Goal: Task Accomplishment & Management: Complete application form

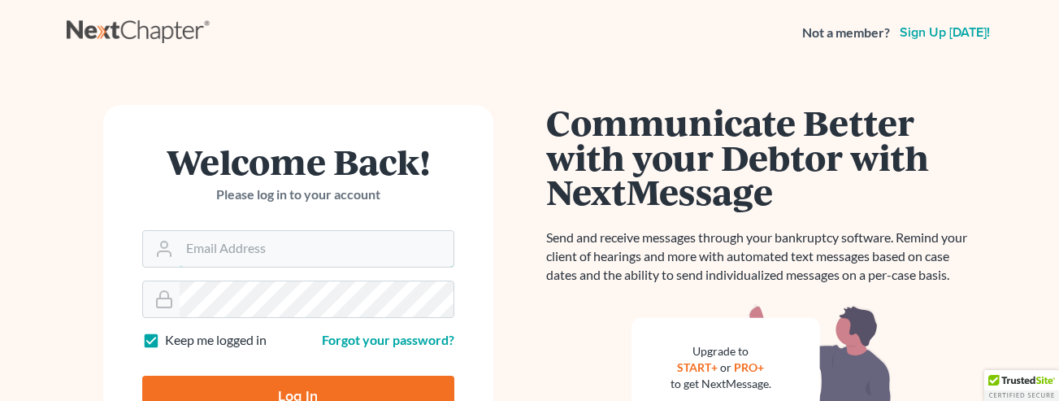
type input "[EMAIL_ADDRESS][DOMAIN_NAME]"
click at [315, 382] on input "Log In" at bounding box center [298, 396] width 312 height 41
type input "Thinking..."
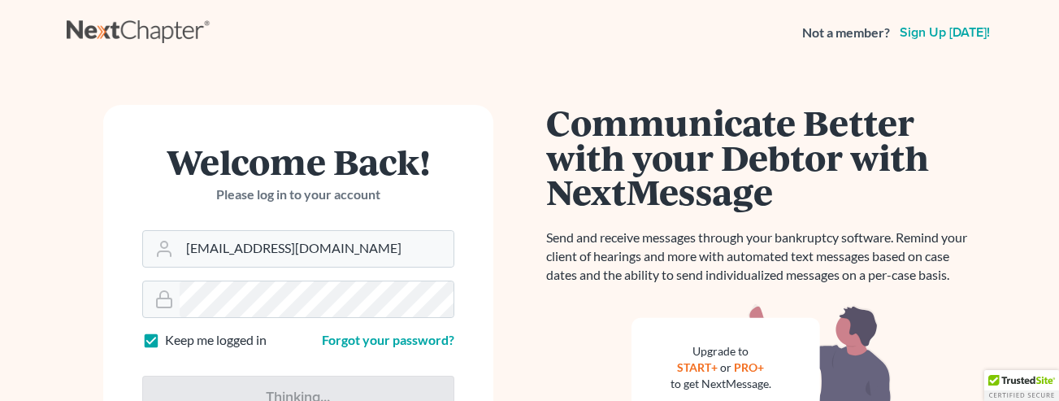
drag, startPoint x: 536, startPoint y: 383, endPoint x: 621, endPoint y: 280, distance: 132.8
click at [536, 381] on div "Communicate Better with your Debtor with NextMessage Send and receive messages …" at bounding box center [761, 346] width 463 height 483
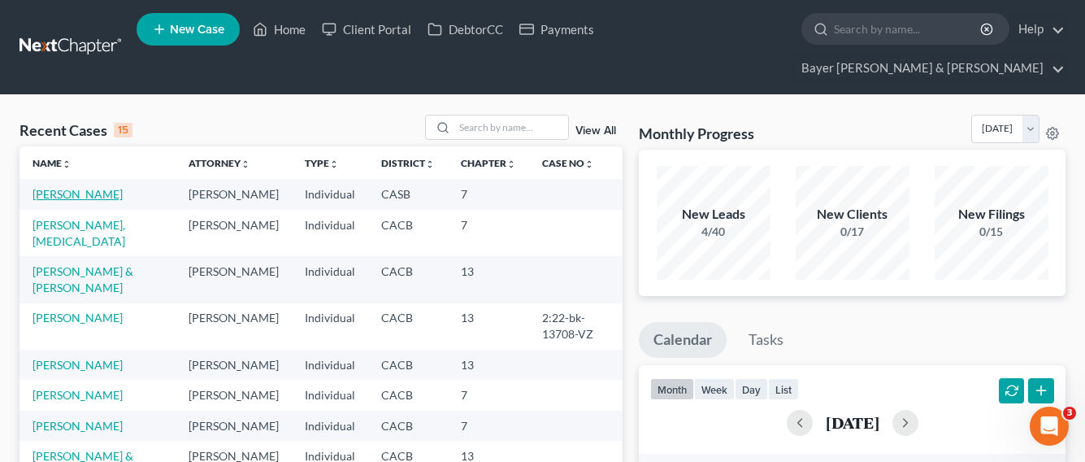
click at [48, 187] on link "[PERSON_NAME]" at bounding box center [78, 194] width 90 height 14
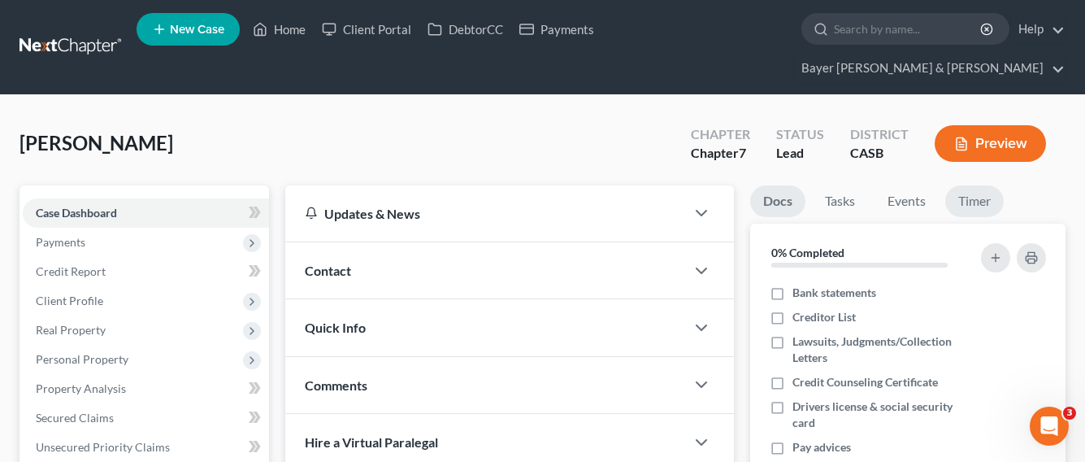
click at [982, 185] on link "Timer" at bounding box center [974, 201] width 59 height 32
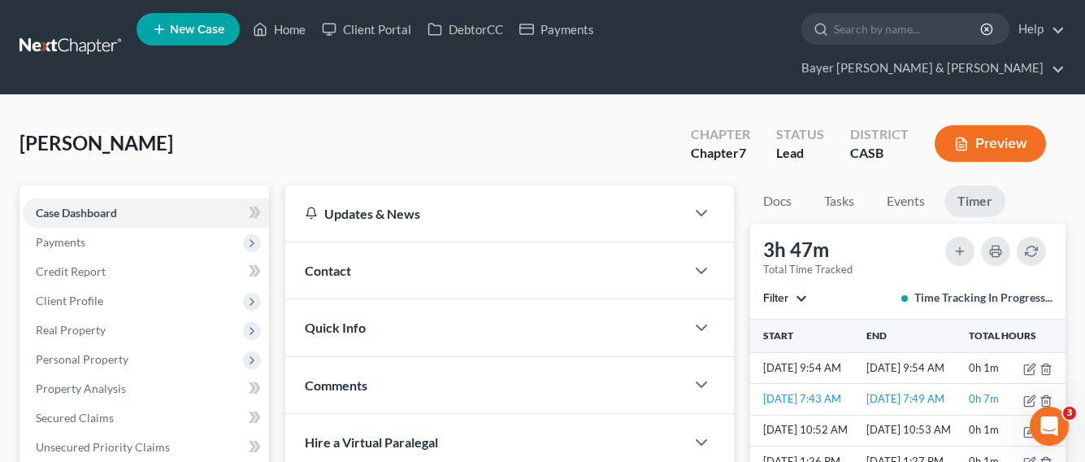
click at [795, 293] on button "Filter" at bounding box center [785, 298] width 45 height 11
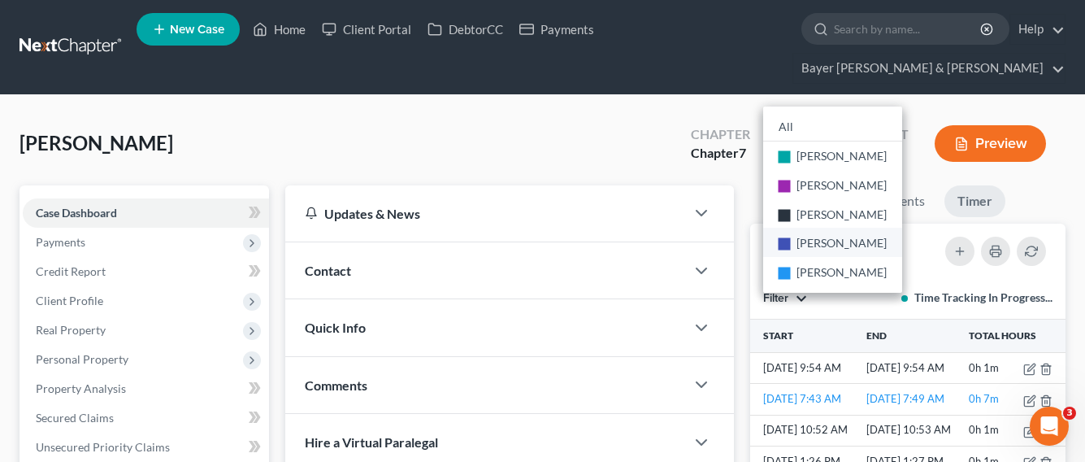
click at [845, 236] on span "[PERSON_NAME]" at bounding box center [842, 243] width 90 height 14
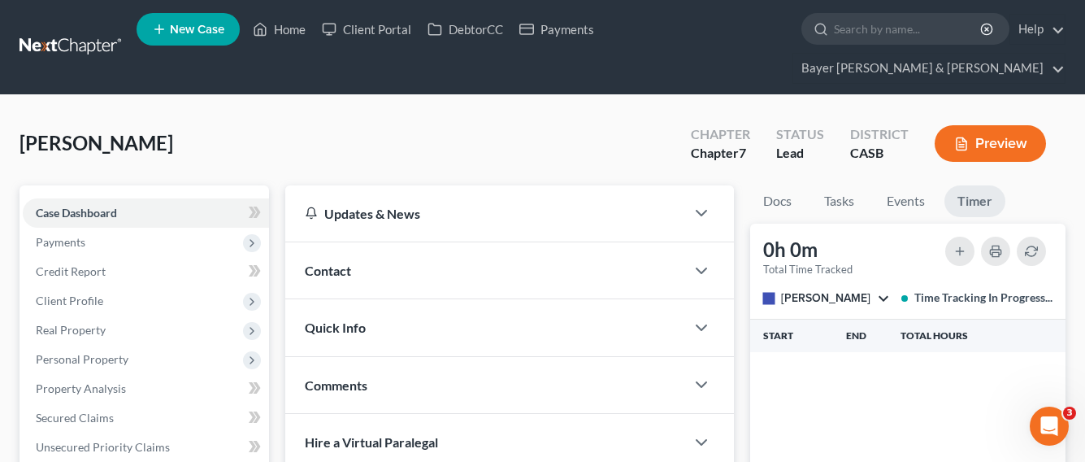
click at [979, 185] on link "Timer" at bounding box center [975, 201] width 61 height 32
click at [790, 291] on span "[PERSON_NAME]" at bounding box center [825, 298] width 89 height 14
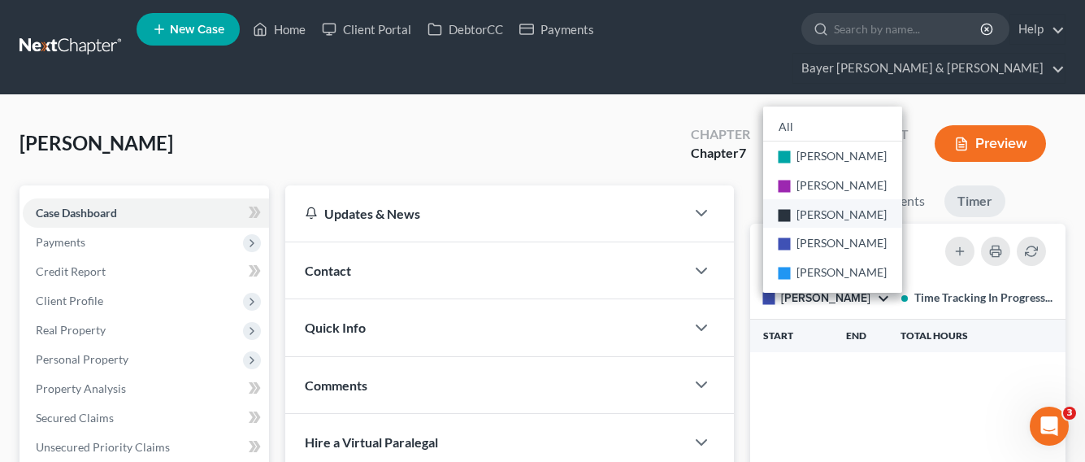
click at [823, 207] on span "[PERSON_NAME]" at bounding box center [842, 214] width 90 height 14
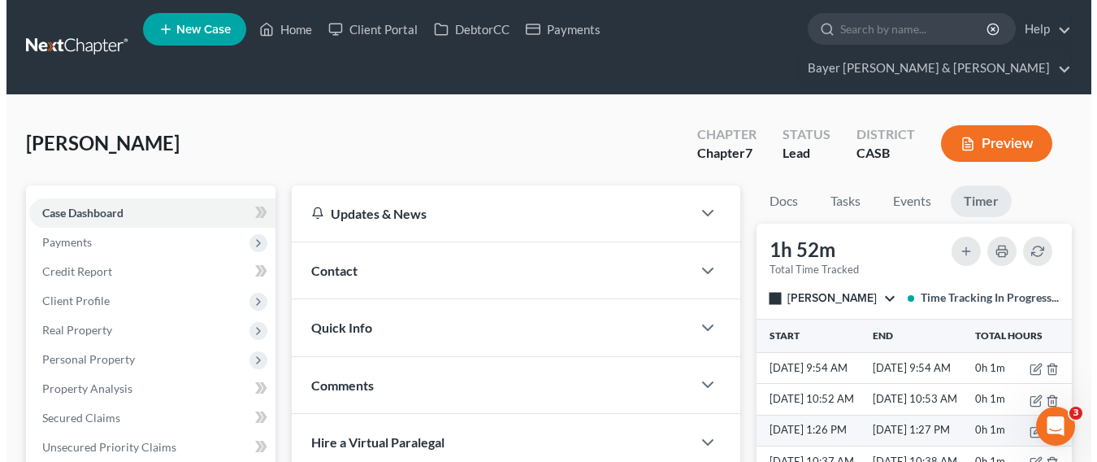
scroll to position [33, 0]
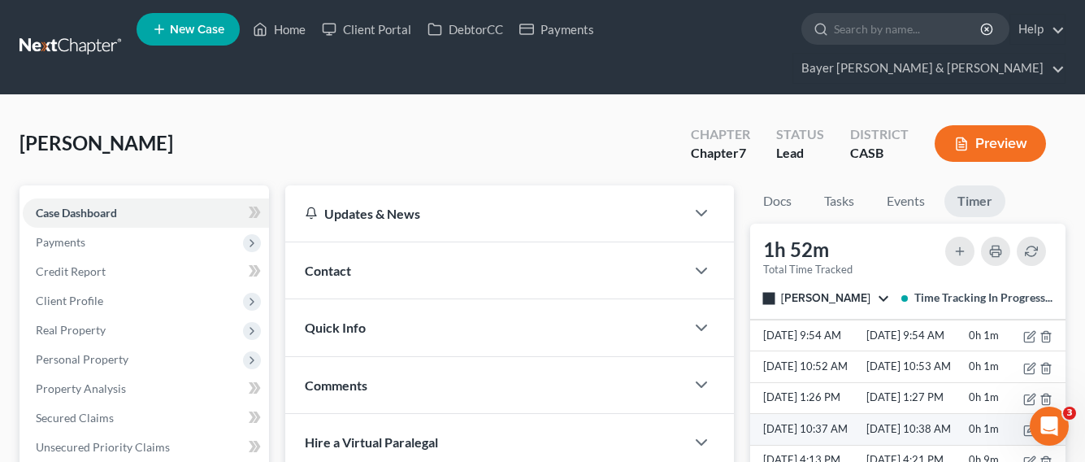
click at [1041, 427] on polyline "button" at bounding box center [1046, 427] width 10 height 0
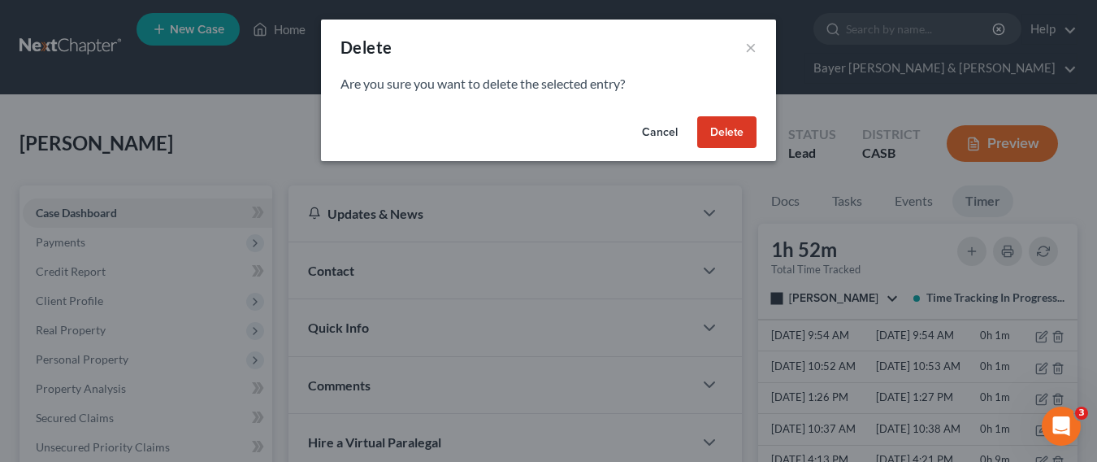
click at [722, 132] on button "Delete" at bounding box center [726, 132] width 59 height 33
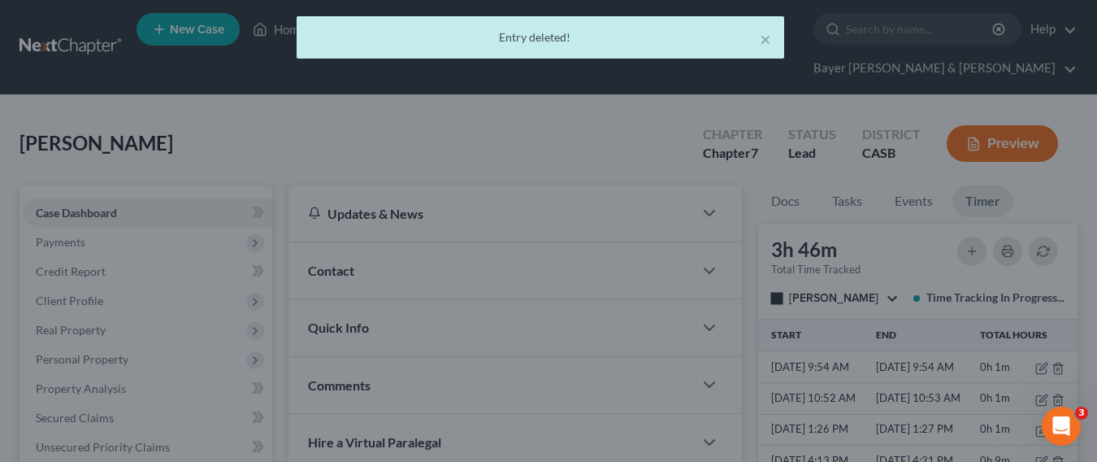
scroll to position [1, 0]
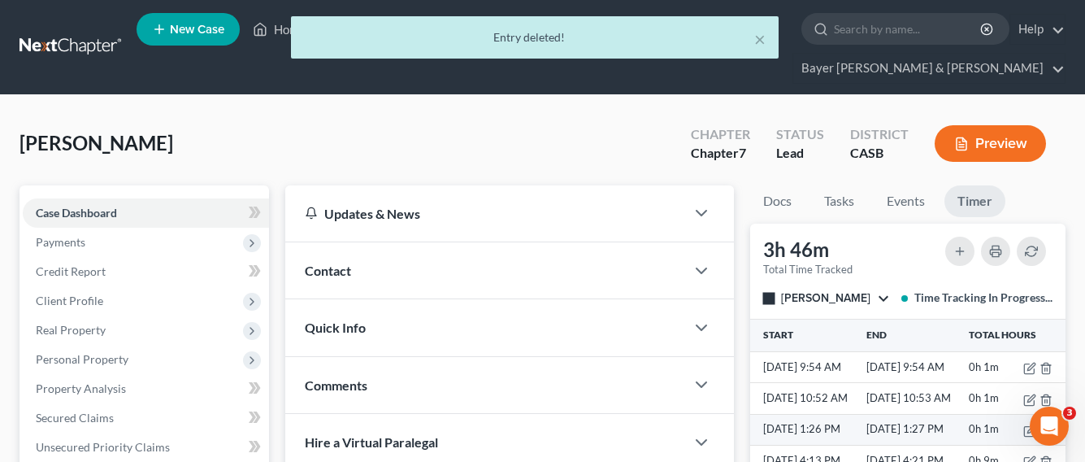
click at [1045, 430] on line "button" at bounding box center [1045, 431] width 0 height 3
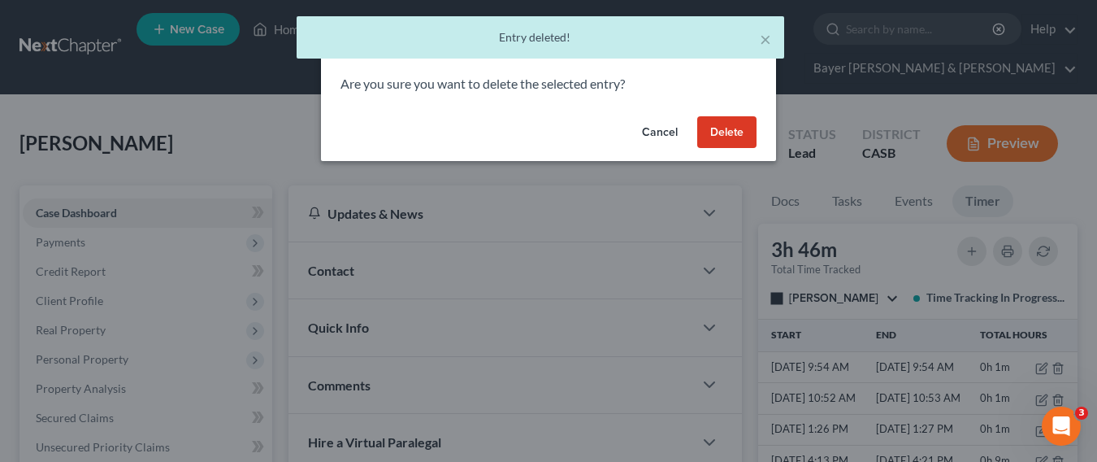
click at [709, 124] on button "Delete" at bounding box center [726, 132] width 59 height 33
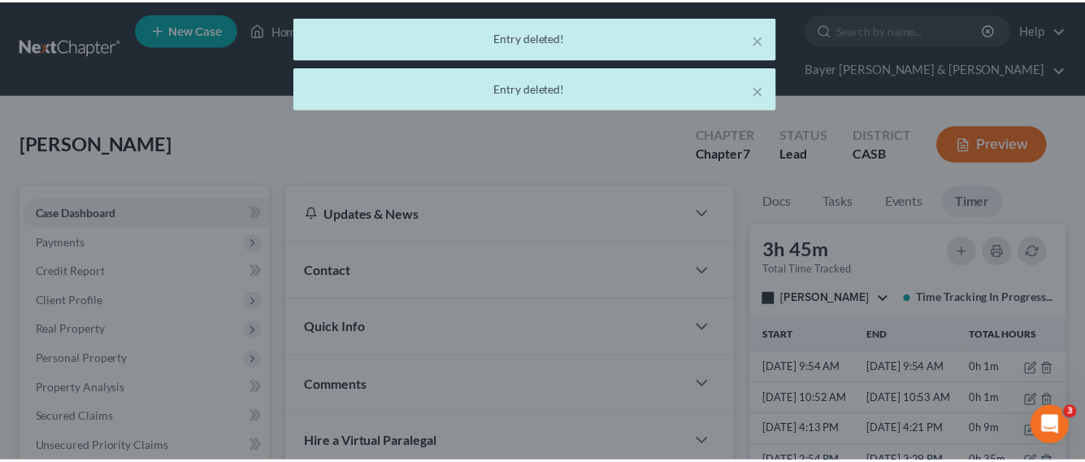
scroll to position [0, 0]
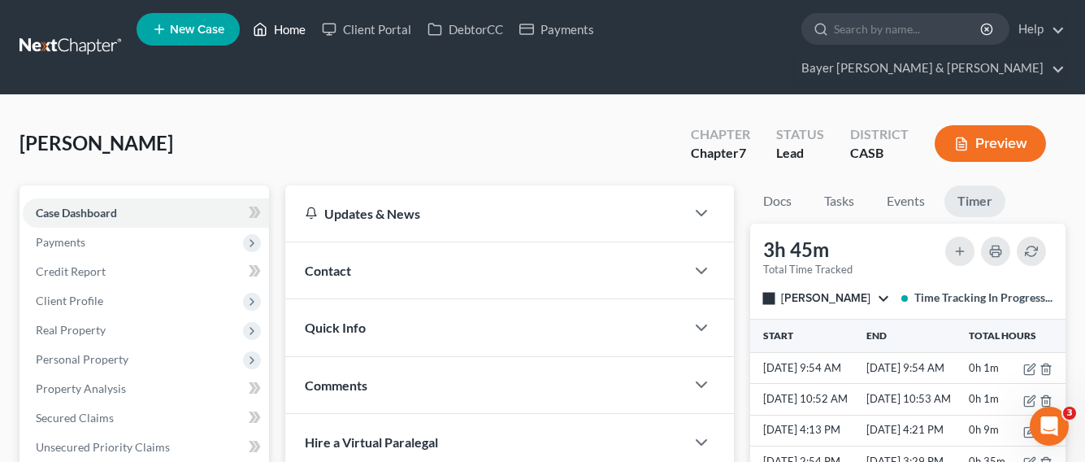
click at [291, 33] on link "Home" at bounding box center [279, 29] width 69 height 29
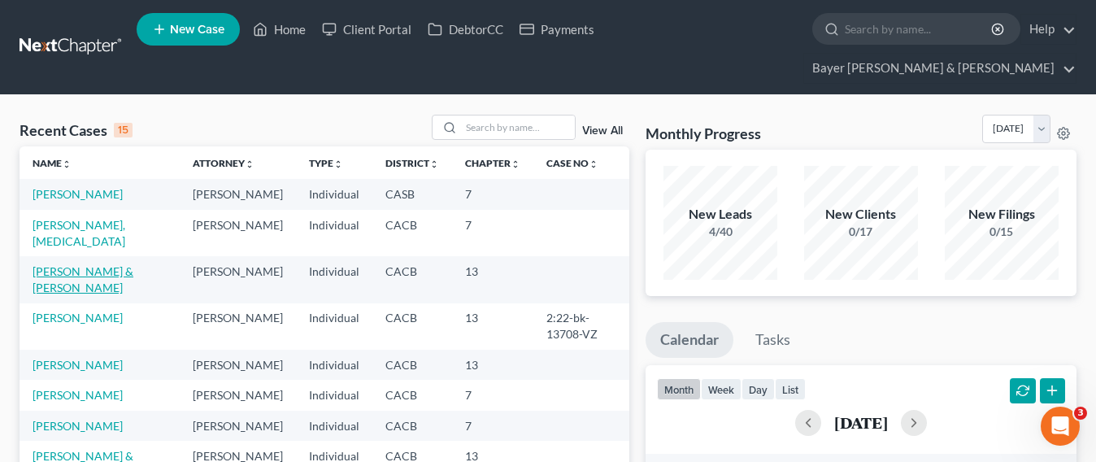
click at [84, 264] on link "[PERSON_NAME] & [PERSON_NAME]" at bounding box center [83, 279] width 101 height 30
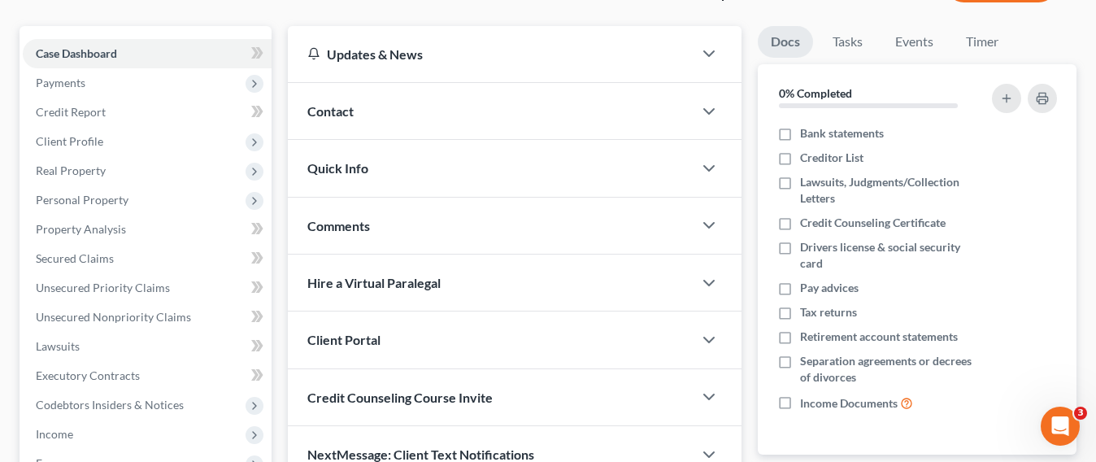
scroll to position [163, 0]
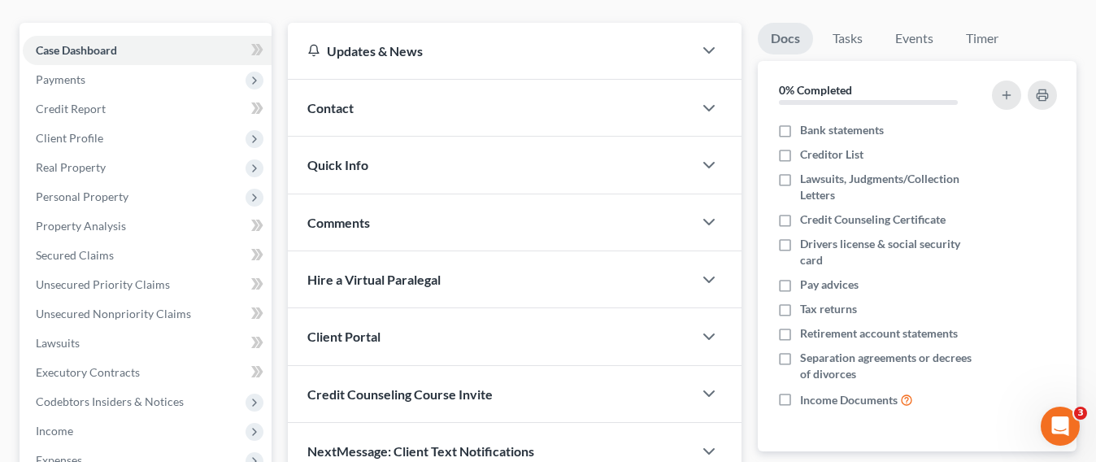
click at [606, 442] on div "NextMessage: Client Text Notifications" at bounding box center [490, 451] width 405 height 56
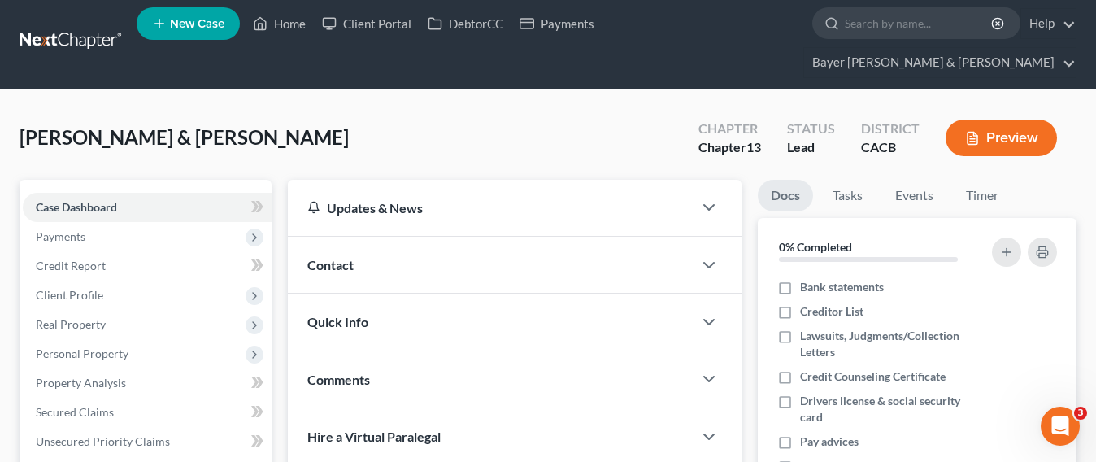
scroll to position [0, 0]
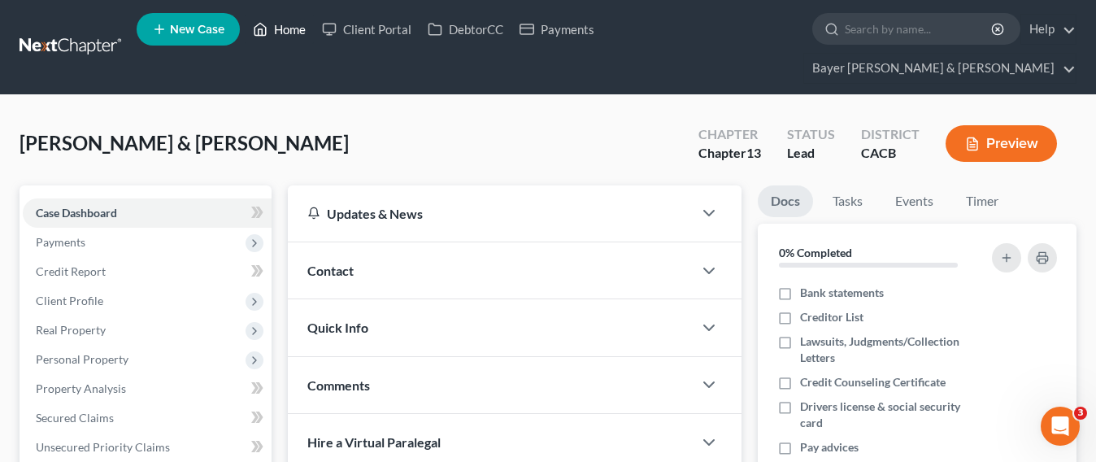
click at [273, 35] on link "Home" at bounding box center [279, 29] width 69 height 29
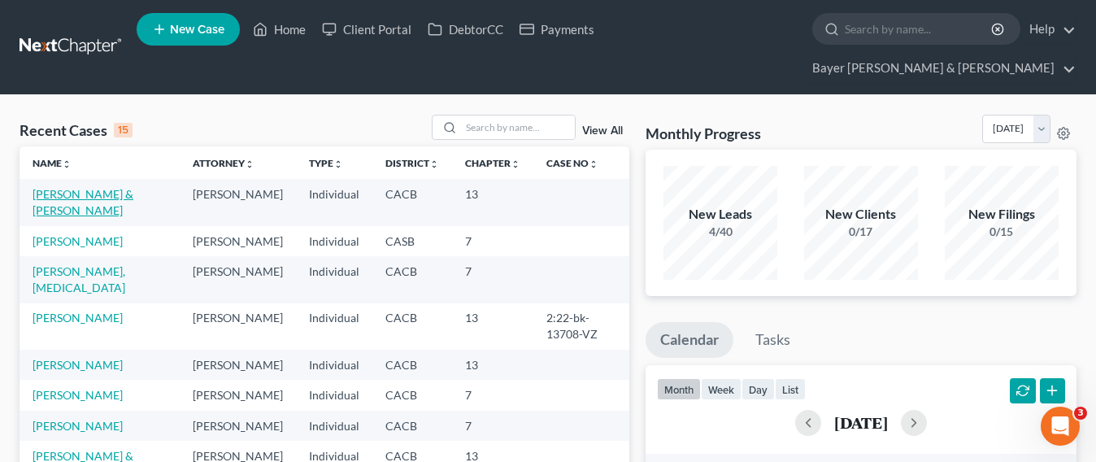
click at [72, 187] on link "[PERSON_NAME] & [PERSON_NAME]" at bounding box center [83, 202] width 101 height 30
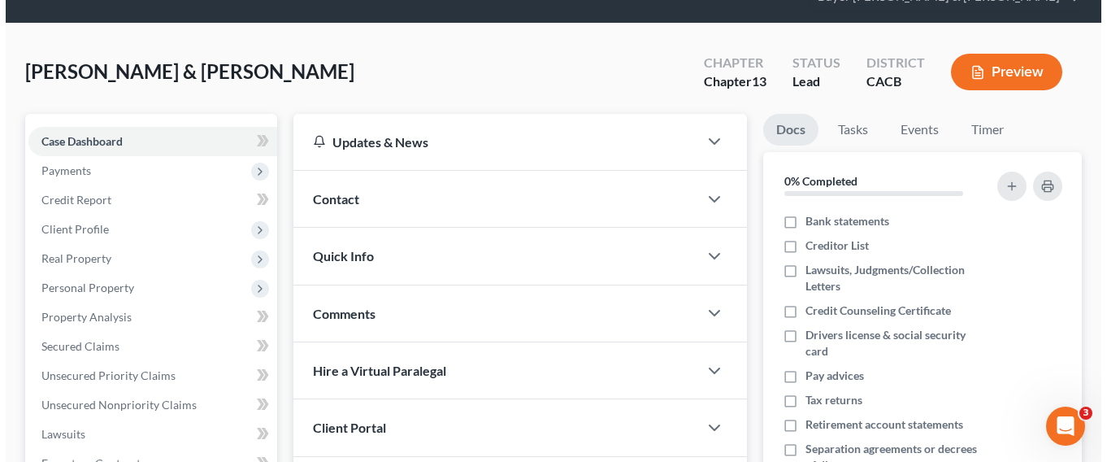
scroll to position [163, 0]
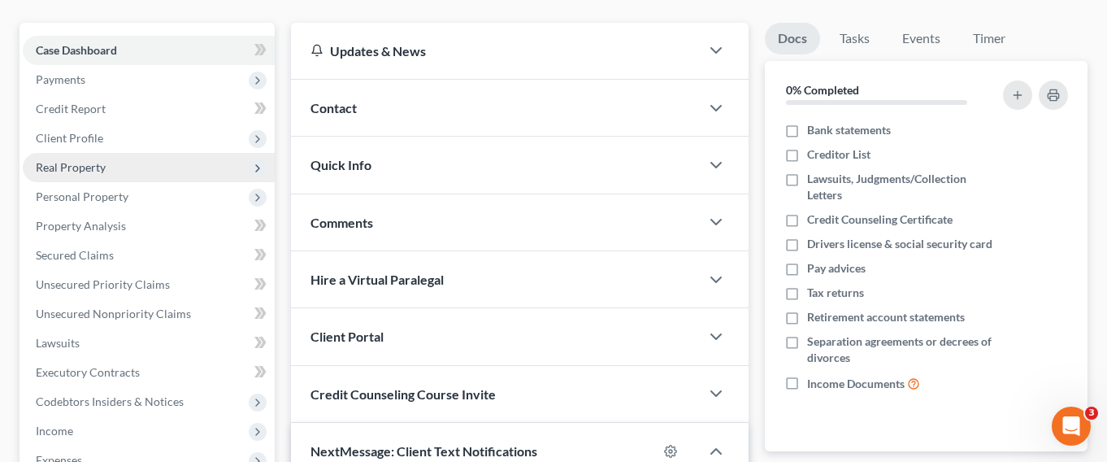
click at [120, 153] on span "Real Property" at bounding box center [149, 167] width 252 height 29
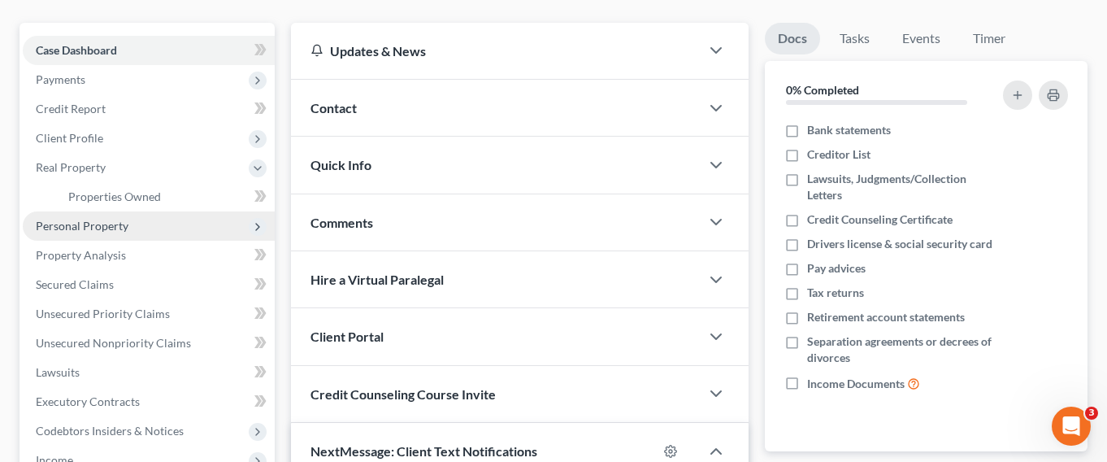
click at [131, 211] on span "Personal Property" at bounding box center [149, 225] width 252 height 29
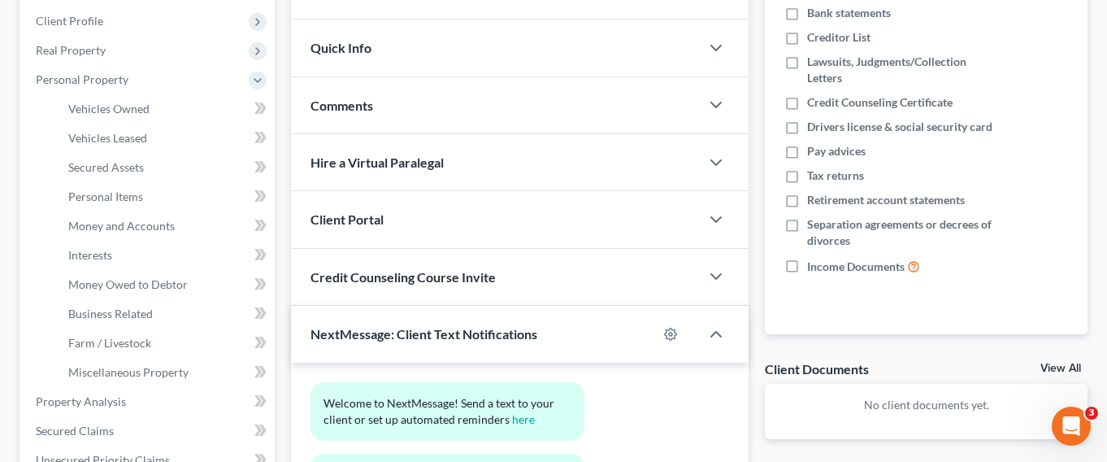
scroll to position [406, 0]
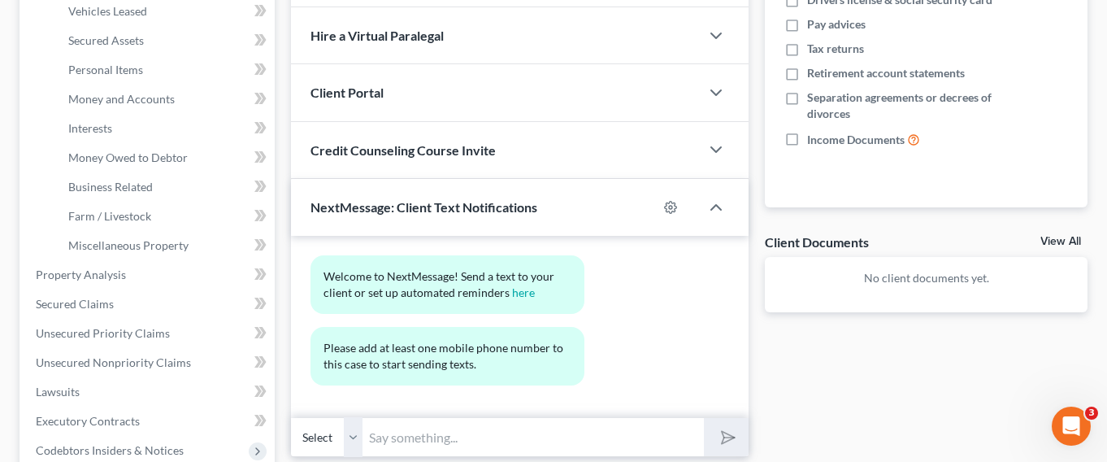
drag, startPoint x: 749, startPoint y: 320, endPoint x: 758, endPoint y: 322, distance: 9.1
click at [749, 320] on div "Welcome to NextMessage! Send a text to your client or set up automated reminder…" at bounding box center [520, 327] width 458 height 182
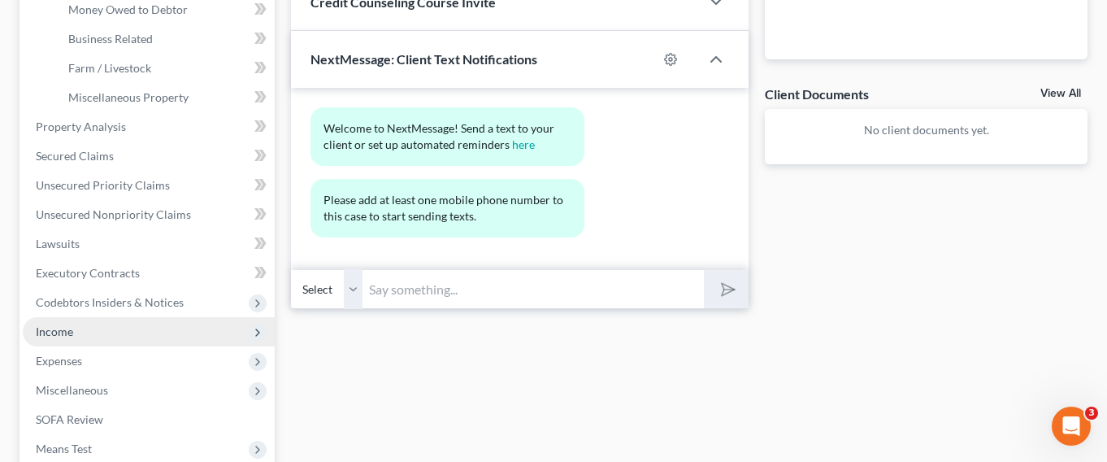
scroll to position [569, 0]
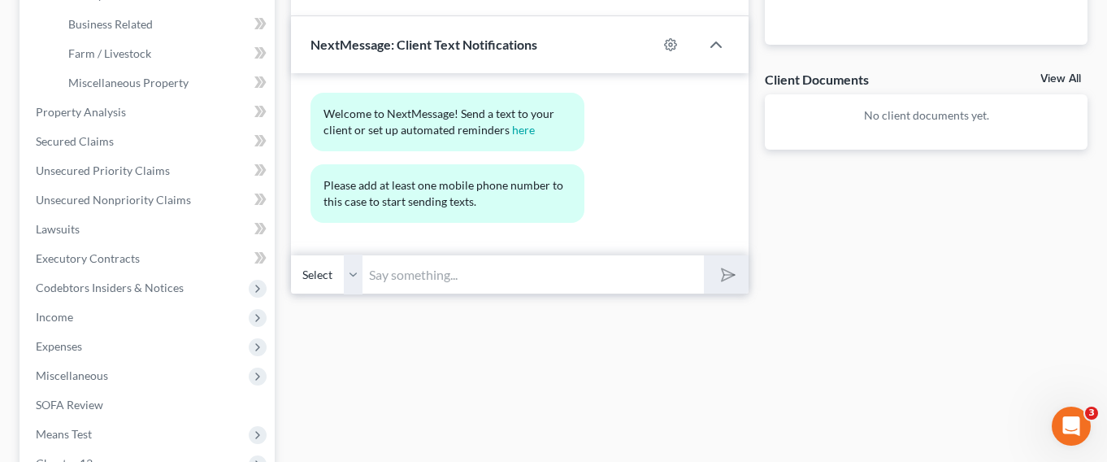
click at [329, 431] on div "Updates & News × [US_STATE] [GEOGRAPHIC_DATA] Notes: Take a look at NextChapter…" at bounding box center [690, 114] width 814 height 997
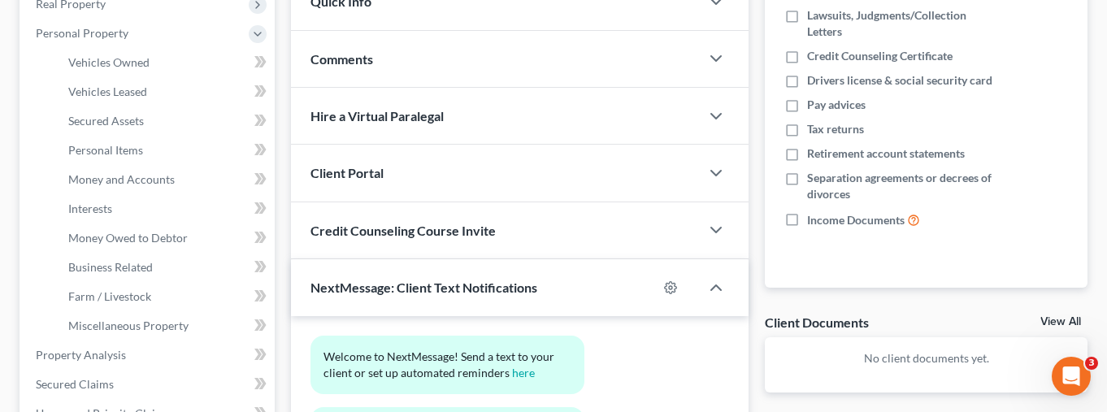
scroll to position [325, 0]
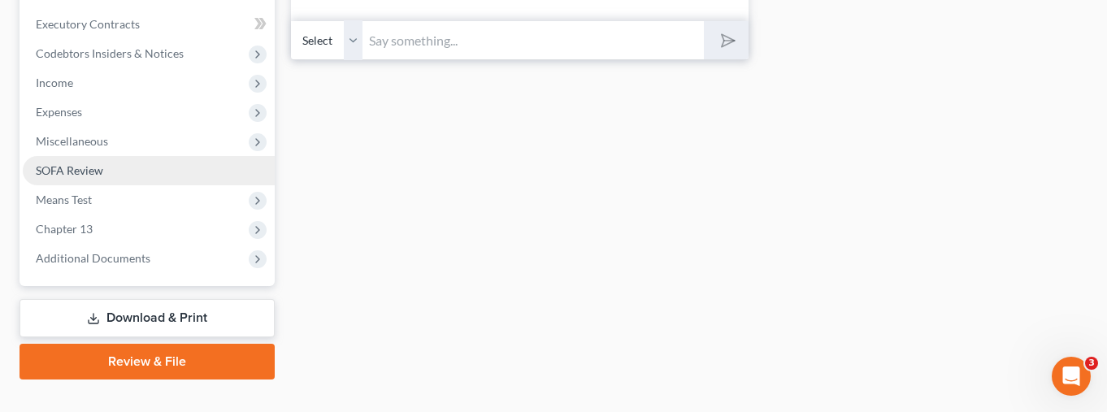
click at [153, 156] on link "SOFA Review" at bounding box center [149, 170] width 252 height 29
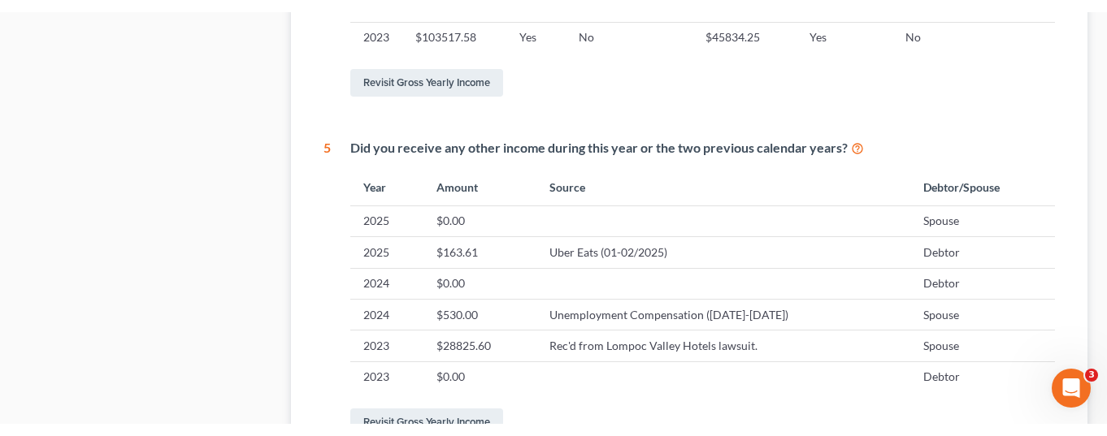
scroll to position [894, 0]
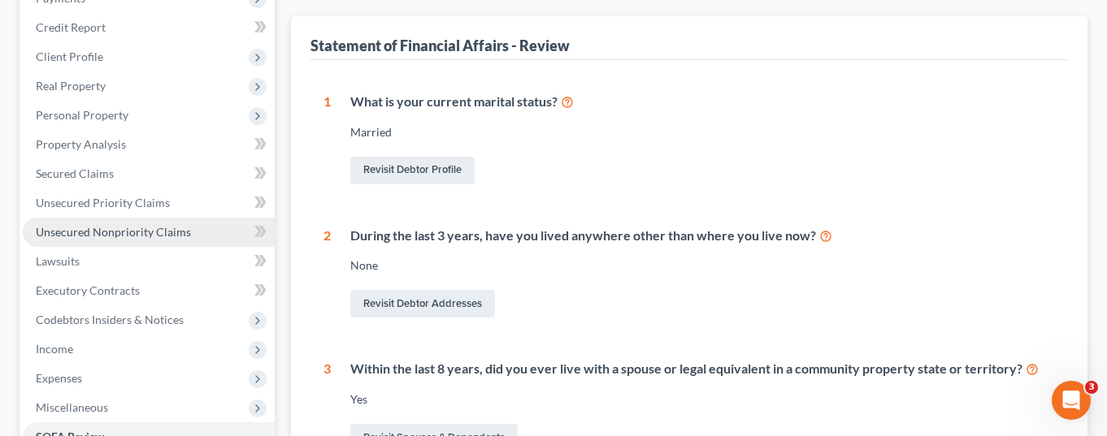
scroll to position [163, 0]
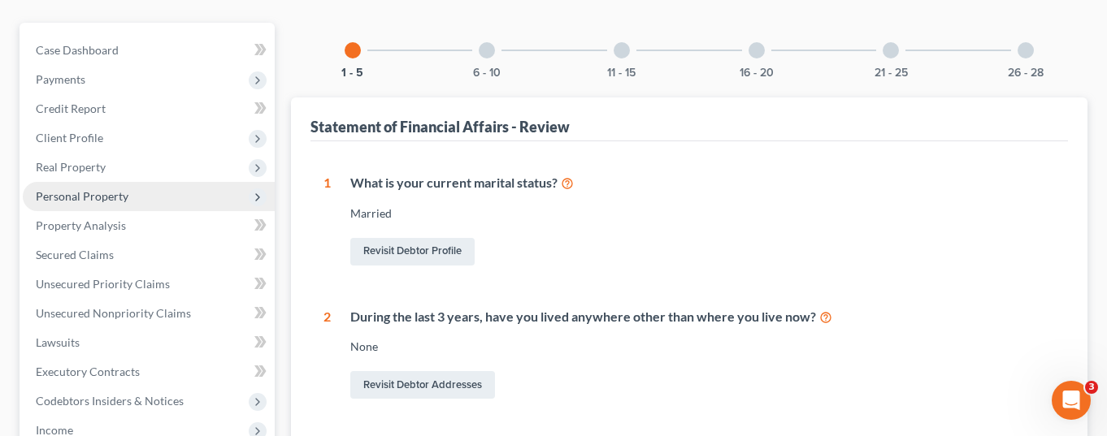
click at [132, 182] on span "Personal Property" at bounding box center [149, 196] width 252 height 29
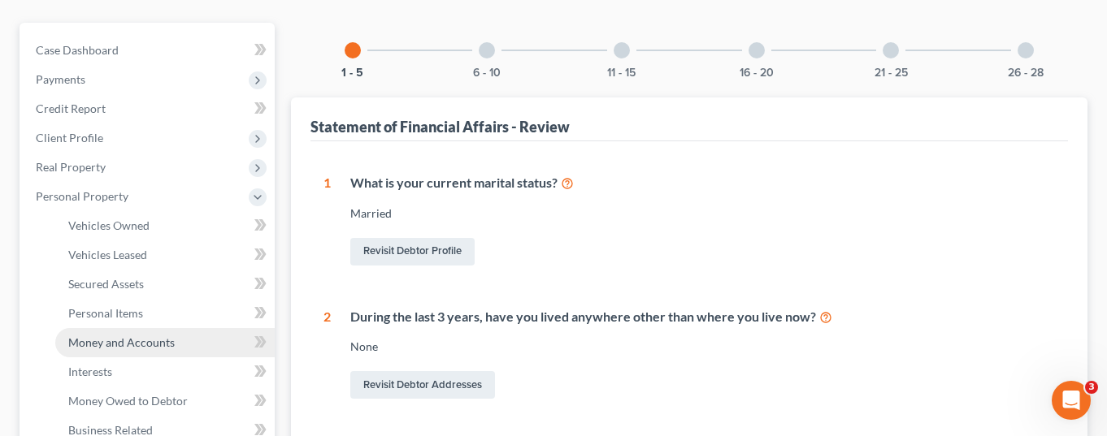
click at [154, 336] on span "Money and Accounts" at bounding box center [121, 343] width 106 height 14
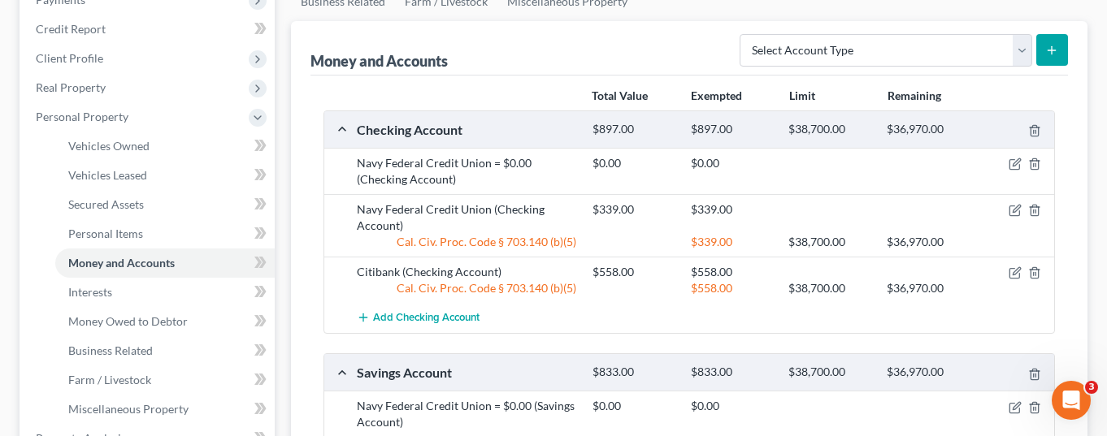
scroll to position [244, 0]
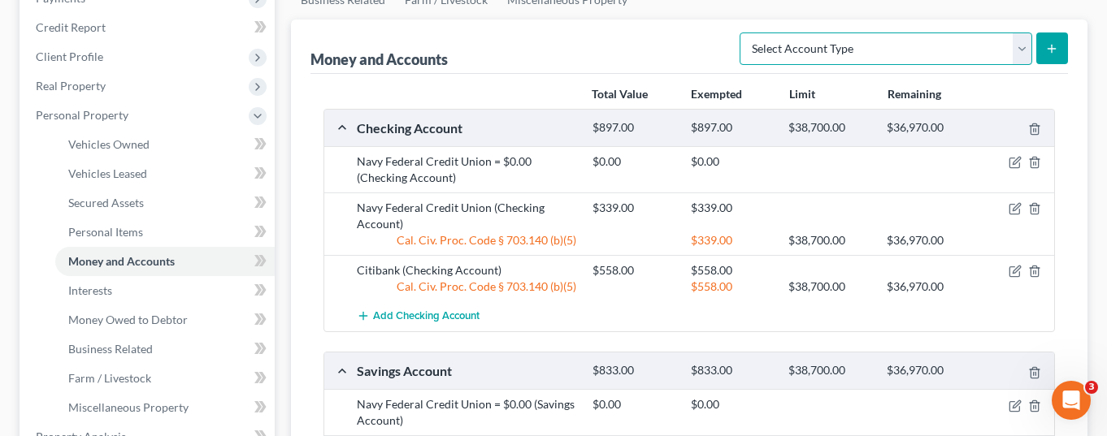
click at [1018, 33] on select "Select Account Type Brokerage Cash on Hand Certificates of Deposit Checking Acc…" at bounding box center [886, 49] width 293 height 33
select select "other"
click at [743, 33] on select "Select Account Type Brokerage Cash on Hand Certificates of Deposit Checking Acc…" at bounding box center [886, 49] width 293 height 33
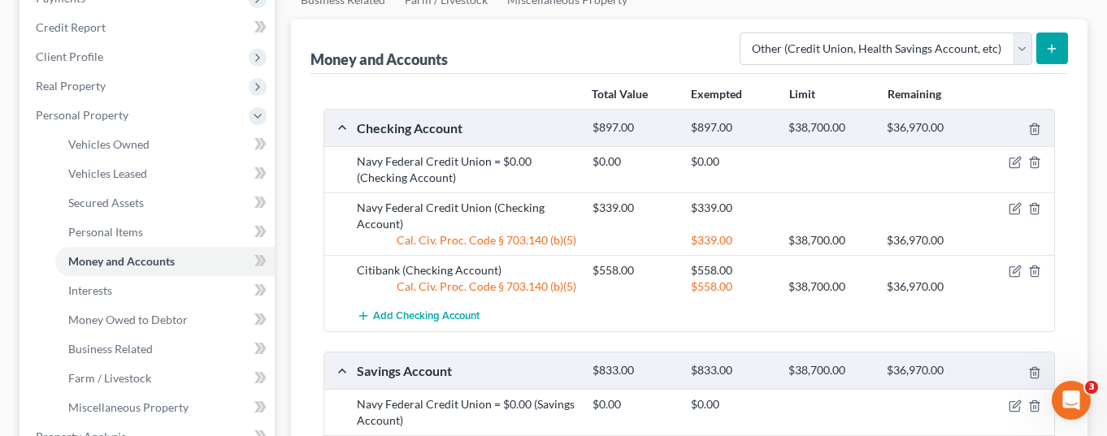
click at [1046, 42] on icon "submit" at bounding box center [1051, 48] width 13 height 13
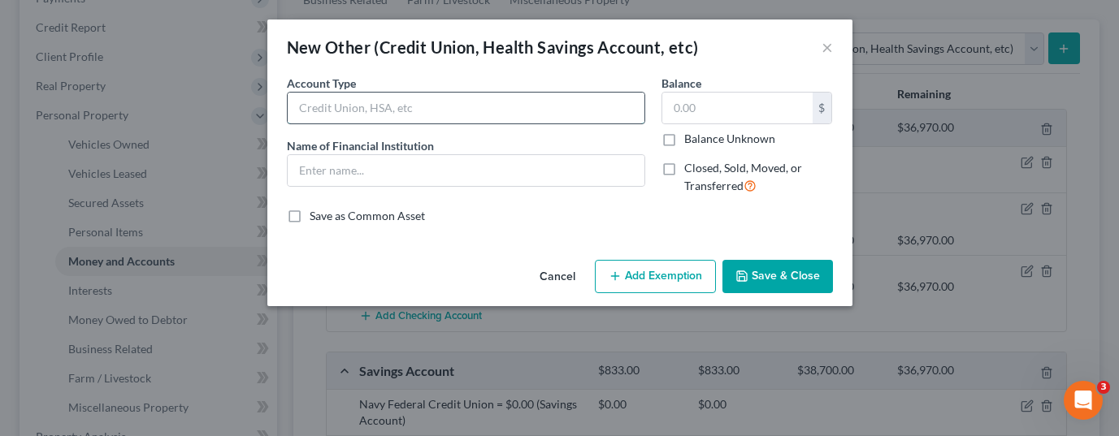
click at [427, 110] on input "text" at bounding box center [466, 108] width 357 height 31
type input "Minor Son #1 bank account (Court ordered)"
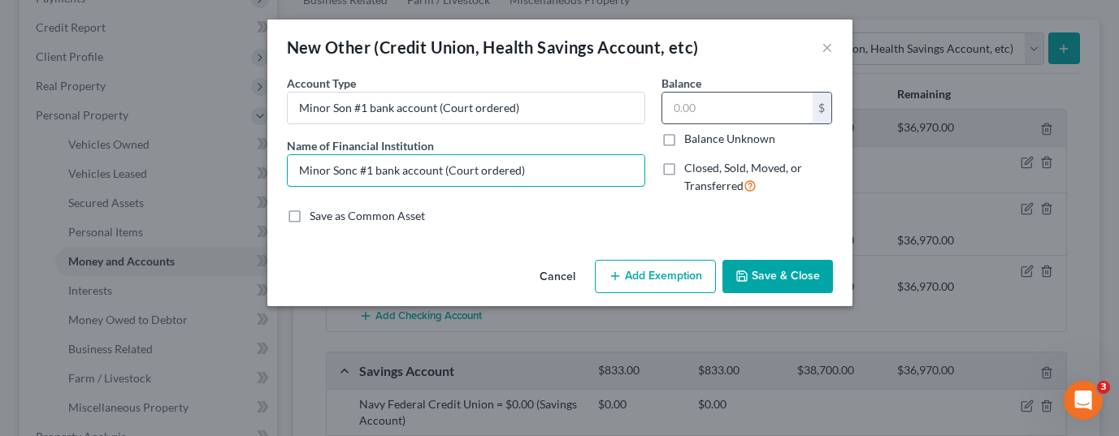
type input "Minor Sonc #1 bank account (Court ordered)"
click at [775, 98] on input "text" at bounding box center [737, 108] width 150 height 31
type input "2,250.00"
click at [356, 168] on input "Minor Sonc #1 bank account (Court ordered)" at bounding box center [466, 170] width 357 height 31
type input "Minor Son #1 bank account (Court ordered)"
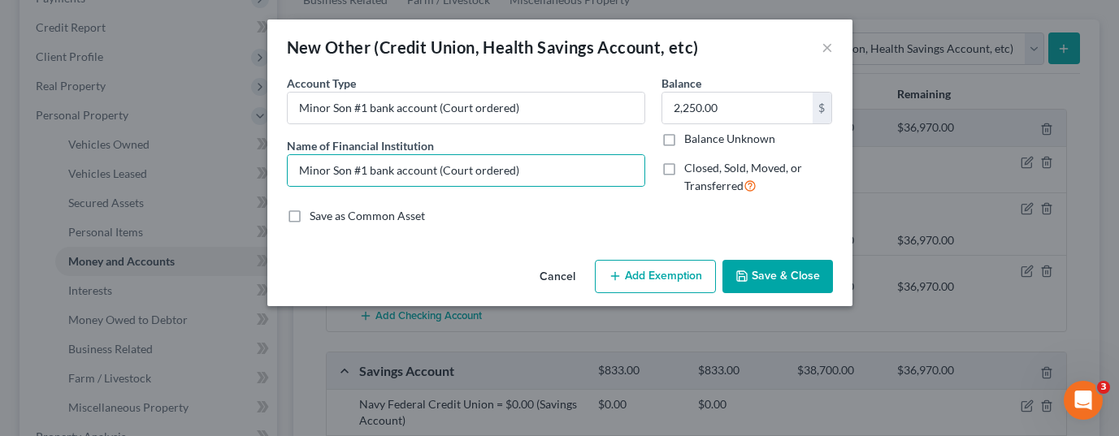
click at [778, 279] on button "Save & Close" at bounding box center [778, 277] width 111 height 34
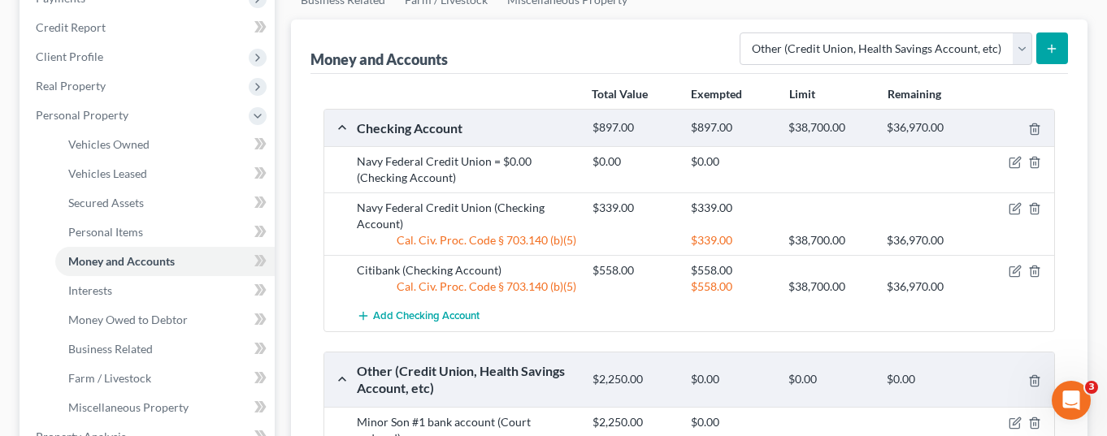
click at [1048, 42] on icon "submit" at bounding box center [1051, 48] width 13 height 13
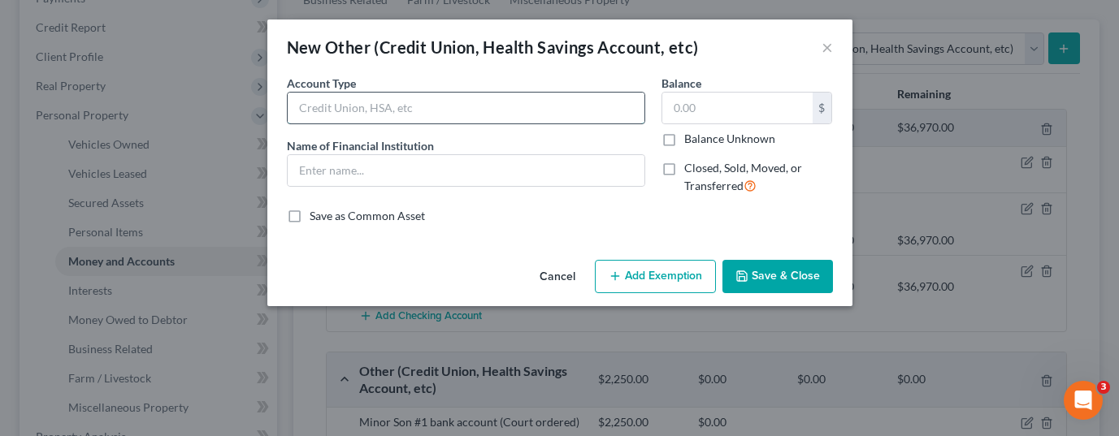
click at [504, 106] on input "text" at bounding box center [466, 108] width 357 height 31
type input "Minor Son #1 bank account (Courted Ordered)"
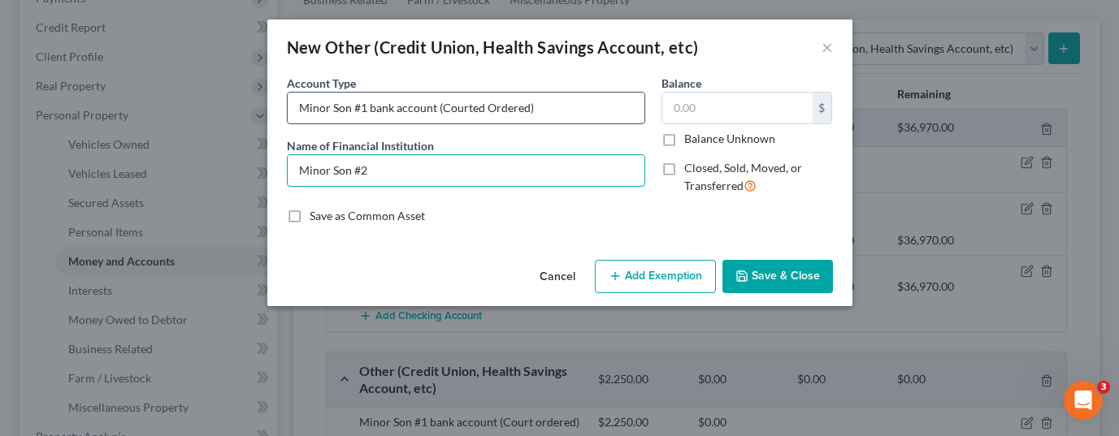
type input "Minor Son #2"
click at [361, 108] on input "Minor Son #1 bank account (Courted Ordered)" at bounding box center [466, 108] width 357 height 31
type input "Minor Son #2 bank account (Courted Ordered)"
click at [392, 170] on input "Minor Son #2" at bounding box center [466, 170] width 357 height 31
type input "Minor Son #2 bank account (Court Ordered)"
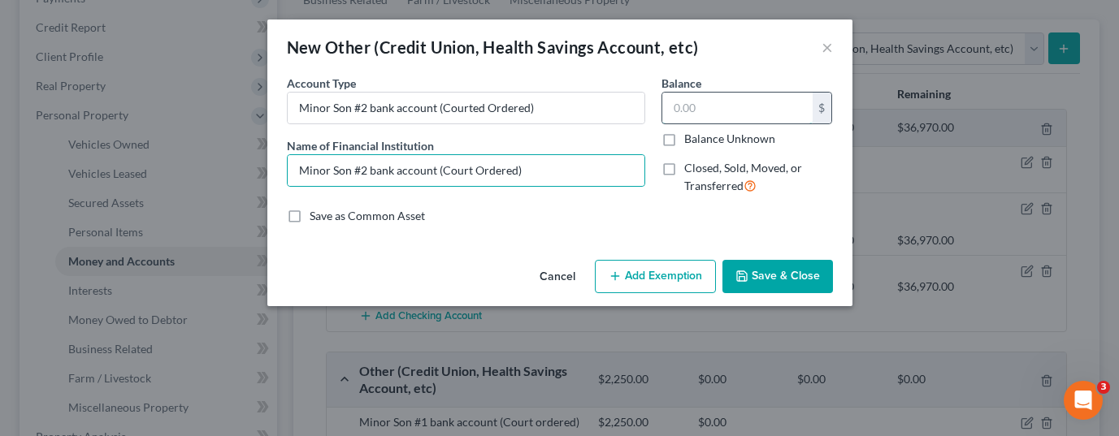
click at [707, 112] on input "text" at bounding box center [737, 108] width 150 height 31
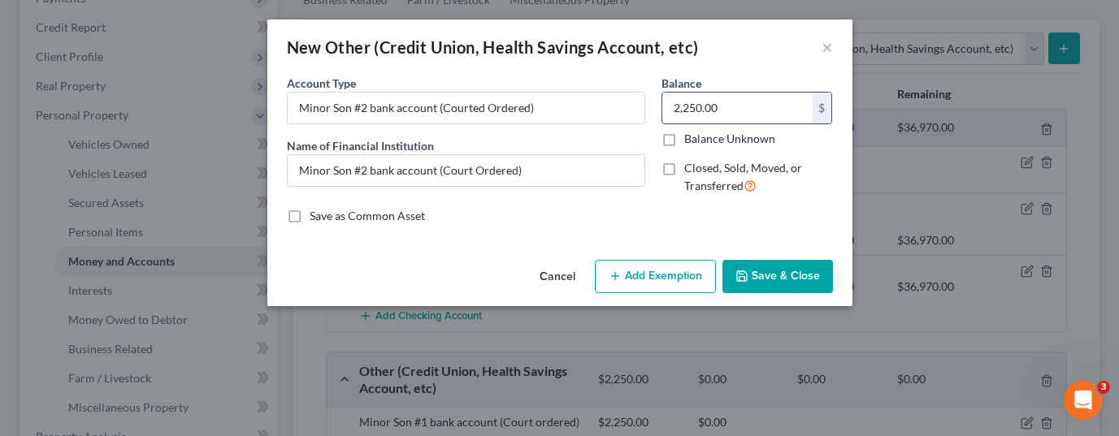
type input "2,250.00"
click at [789, 288] on button "Save & Close" at bounding box center [778, 277] width 111 height 34
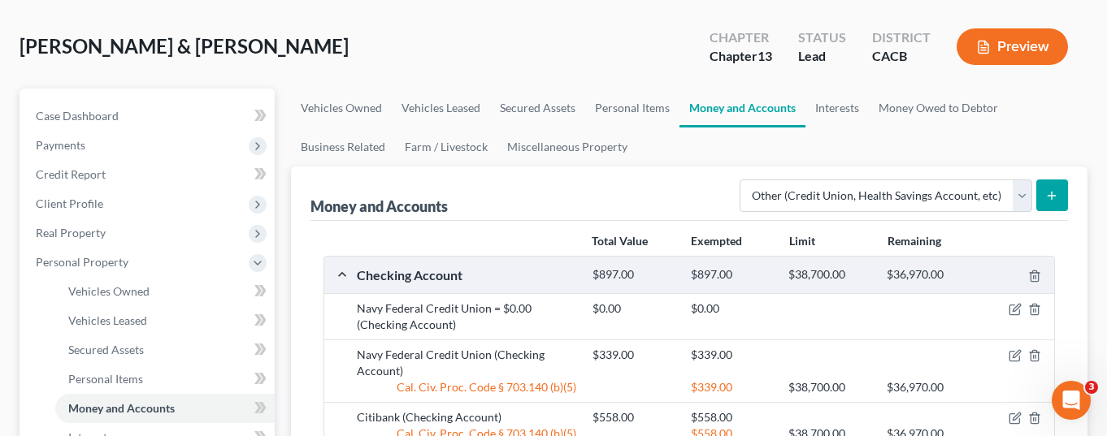
scroll to position [81, 0]
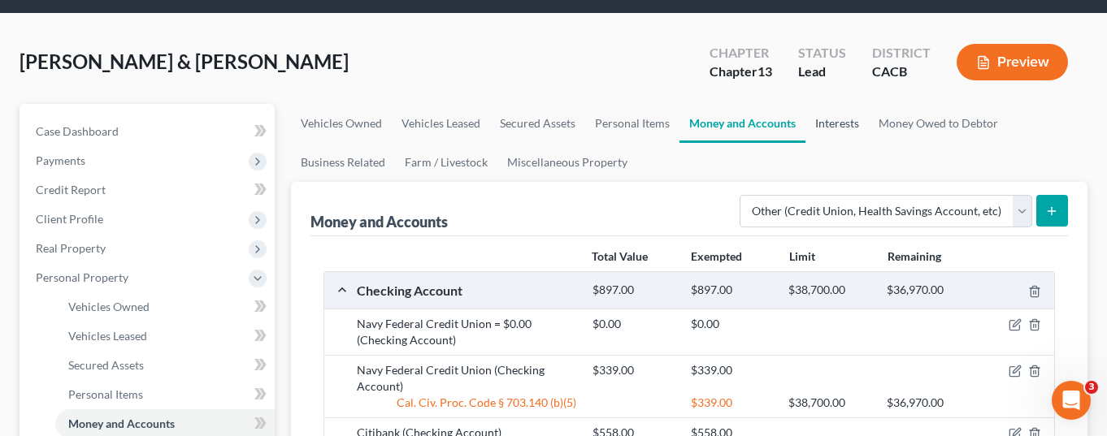
click at [832, 104] on link "Interests" at bounding box center [837, 123] width 63 height 39
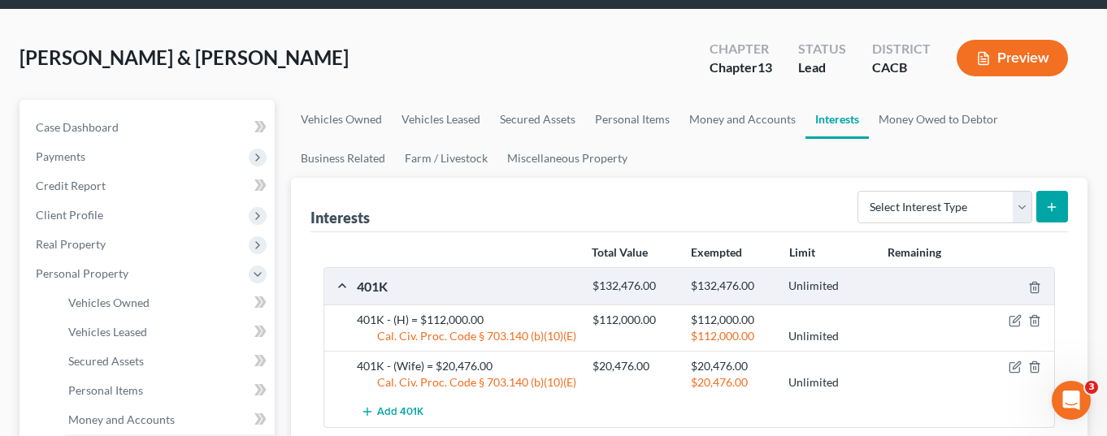
scroll to position [81, 0]
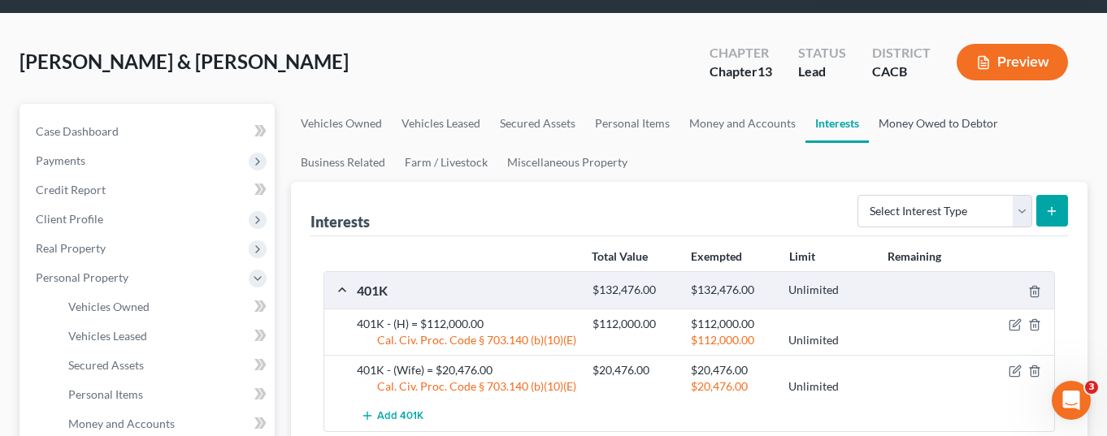
click at [925, 104] on link "Money Owed to Debtor" at bounding box center [938, 123] width 139 height 39
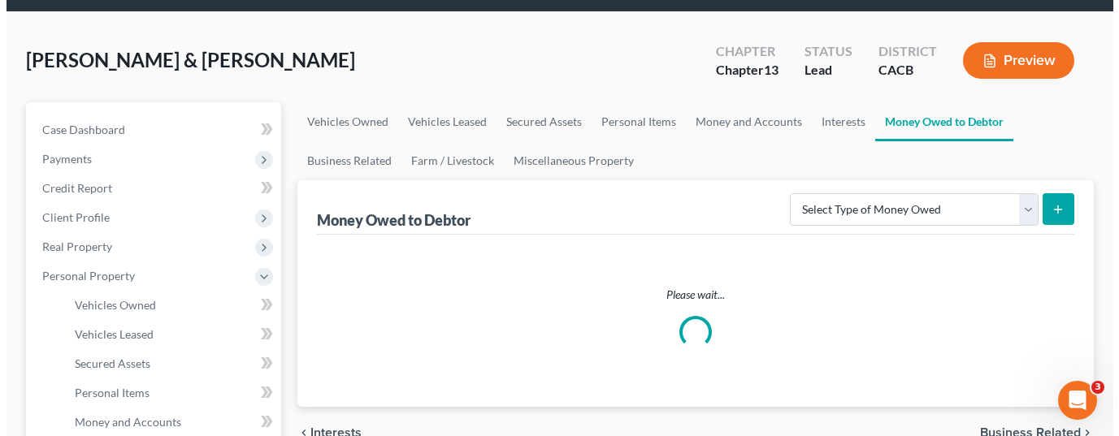
scroll to position [163, 0]
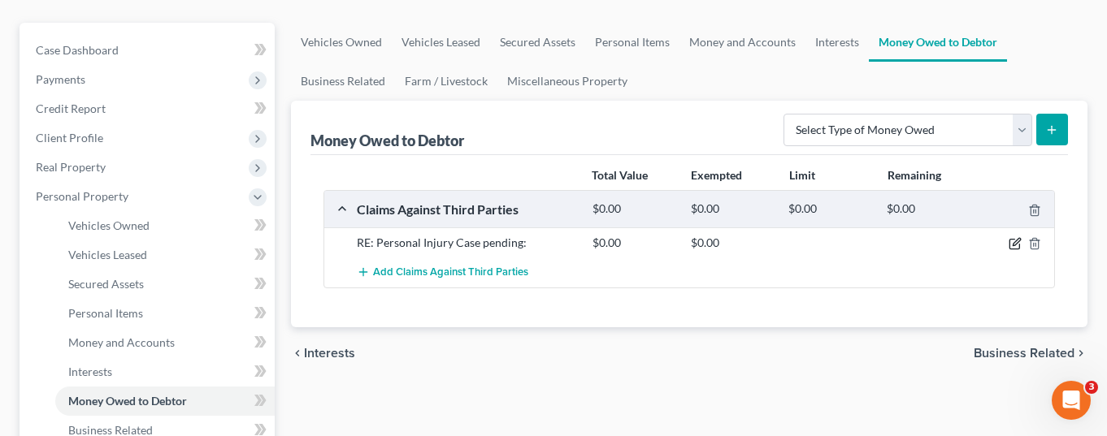
click at [1010, 237] on icon "button" at bounding box center [1015, 243] width 13 height 13
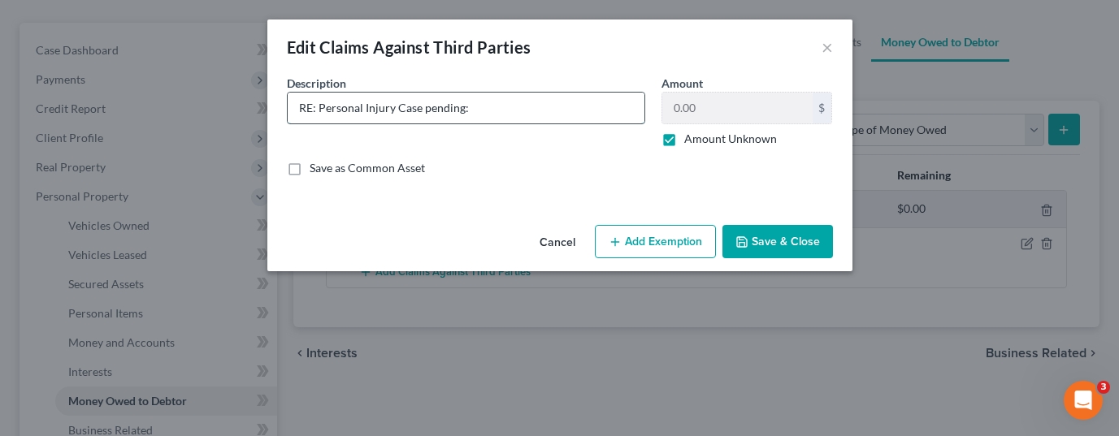
click at [543, 111] on input "RE: Personal Injury Case pending:" at bounding box center [466, 108] width 357 height 31
click at [395, 109] on input "RE: Personal Injury Case pending. Attorney for debtor" at bounding box center [466, 108] width 357 height 31
drag, startPoint x: 607, startPoint y: 115, endPoint x: 623, endPoint y: 108, distance: 17.5
click at [607, 114] on input "RE: Personal Injury Case/Auto Accident in [DATE]. Attorney for debtor: [PERSON_…" at bounding box center [466, 108] width 357 height 31
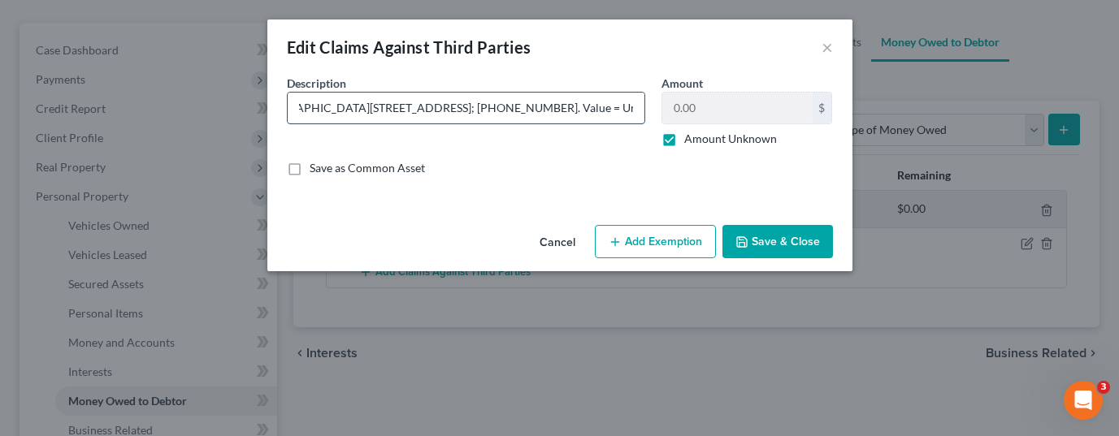
scroll to position [0, 508]
type input "RE: Personal Injury Case/Auto Accident in [DATE]. Attorney for debtor: [PERSON_…"
click at [616, 108] on input "RE: Personal Injury Case/Auto Accident in [DATE]. Attorney for debtor: [PERSON_…" at bounding box center [466, 108] width 357 height 31
click at [660, 252] on button "Add Exemption" at bounding box center [655, 242] width 121 height 34
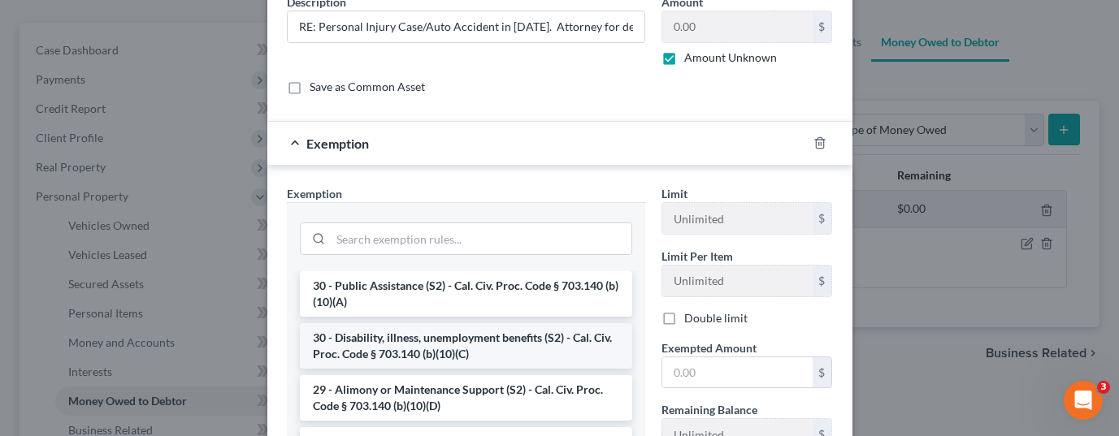
scroll to position [325, 0]
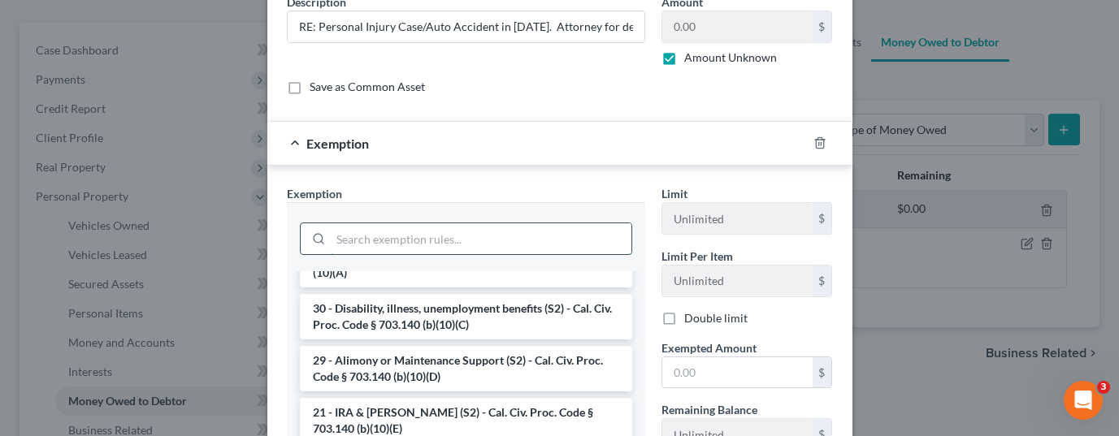
click at [406, 241] on input "search" at bounding box center [481, 239] width 301 height 31
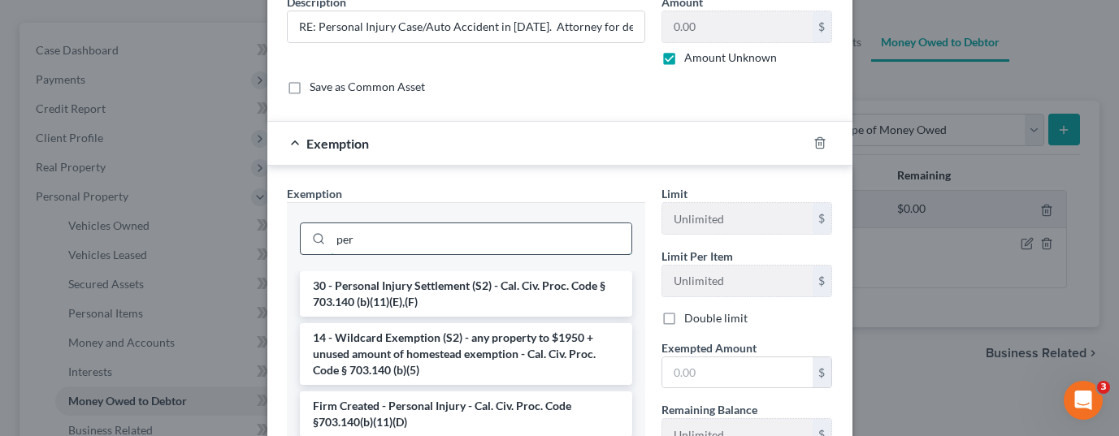
scroll to position [0, 0]
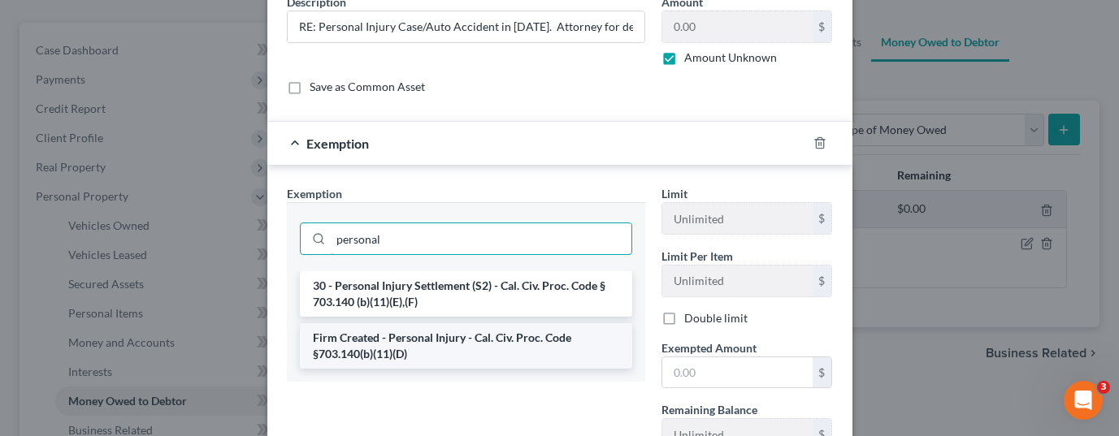
type input "personal"
click at [418, 347] on li "Firm Created - Personal Injury - Cal. Civ. Proc. Code §703.140(b)(11)(D)" at bounding box center [466, 347] width 332 height 46
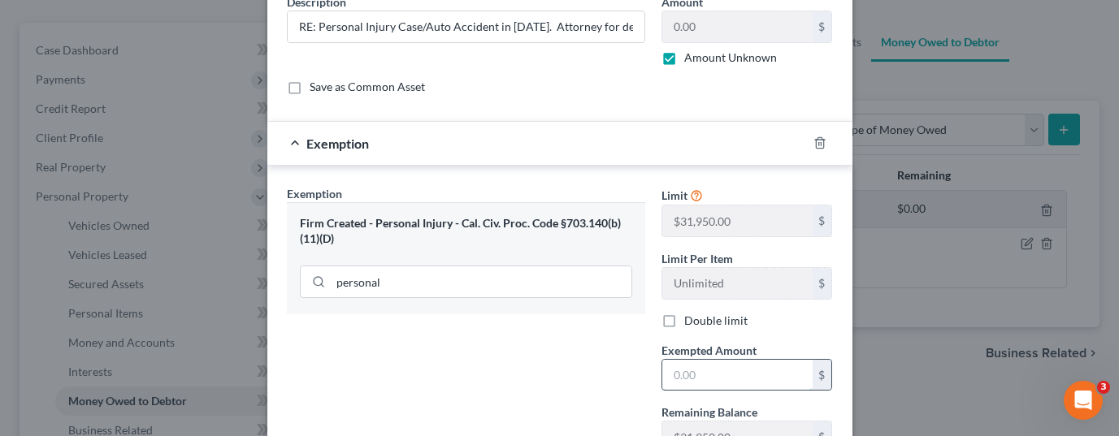
click at [709, 371] on input "text" at bounding box center [737, 375] width 150 height 31
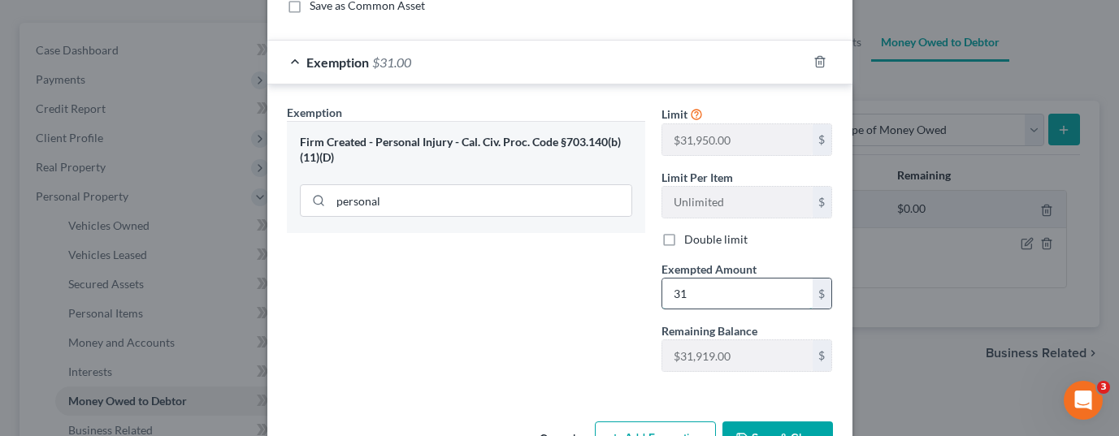
type input "3"
type input "36,750.00"
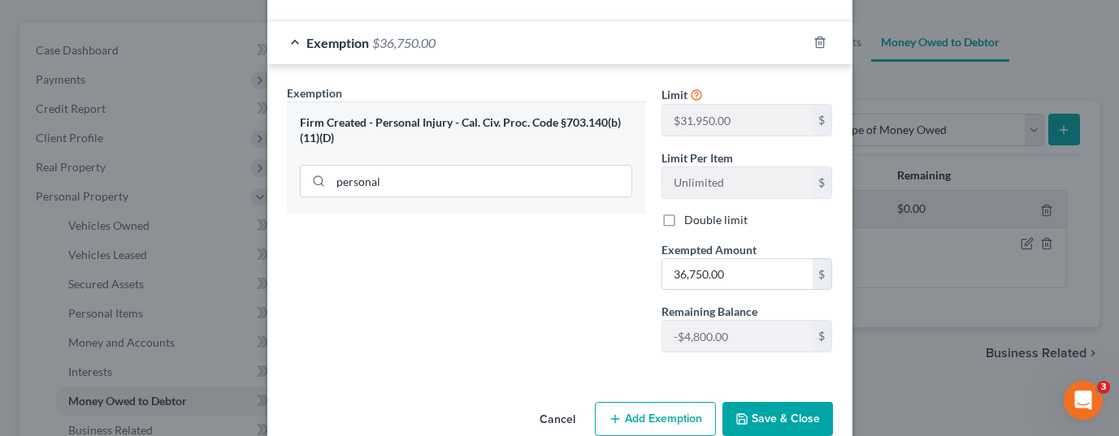
click at [765, 423] on button "Save & Close" at bounding box center [778, 419] width 111 height 34
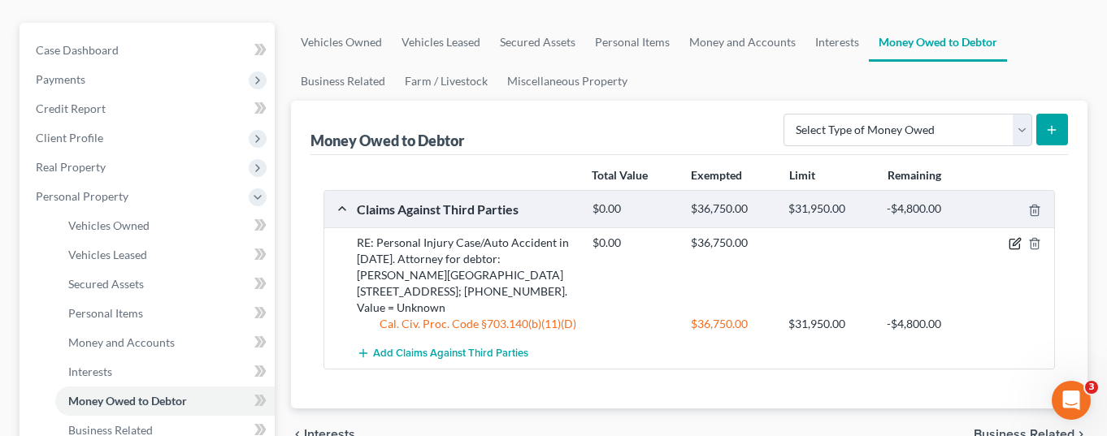
click at [1011, 237] on icon "button" at bounding box center [1015, 243] width 13 height 13
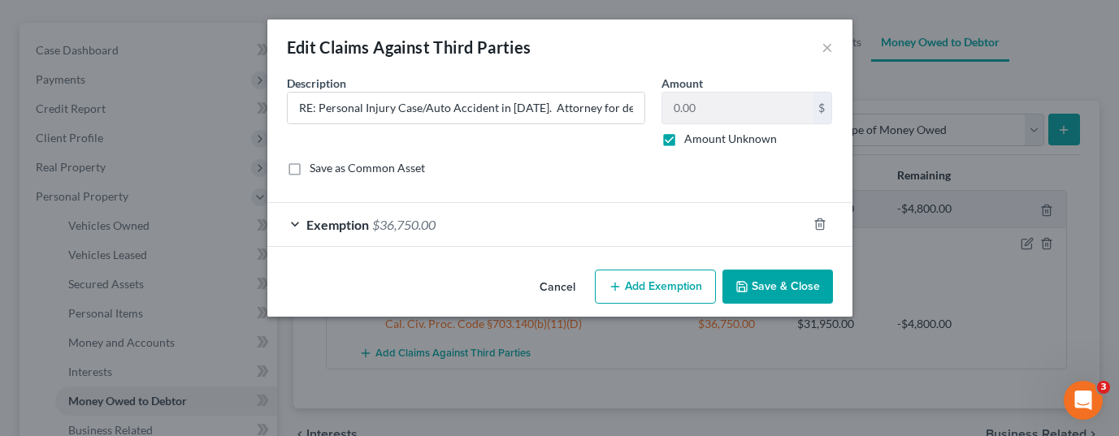
click at [693, 274] on button "Add Exemption" at bounding box center [655, 287] width 121 height 34
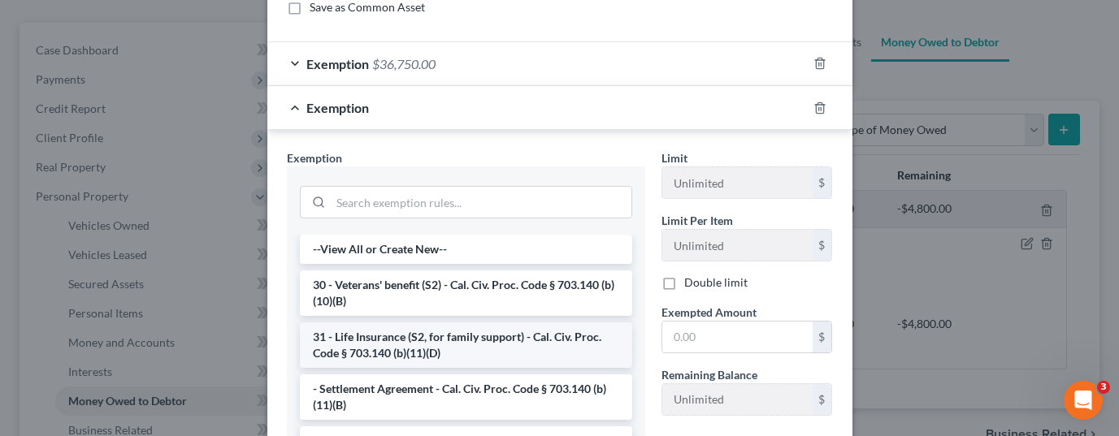
scroll to position [163, 0]
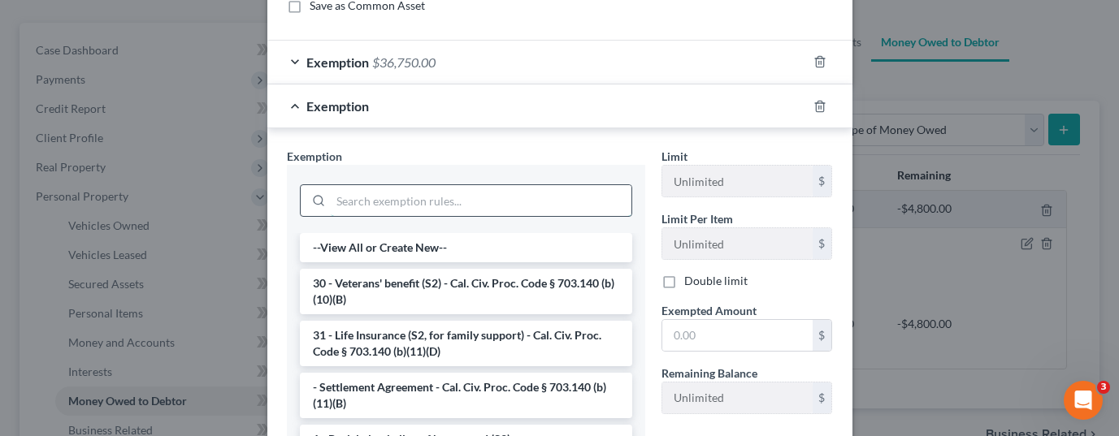
click at [470, 204] on input "search" at bounding box center [481, 200] width 301 height 31
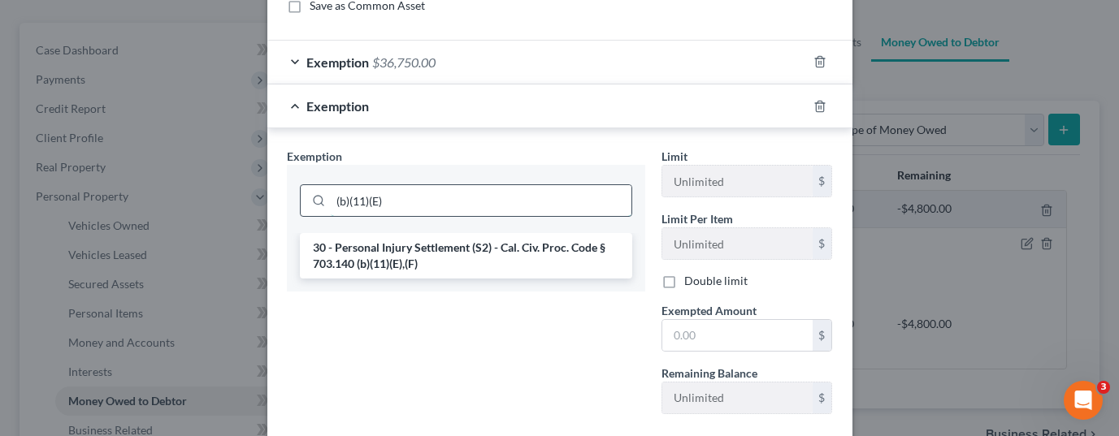
scroll to position [244, 0]
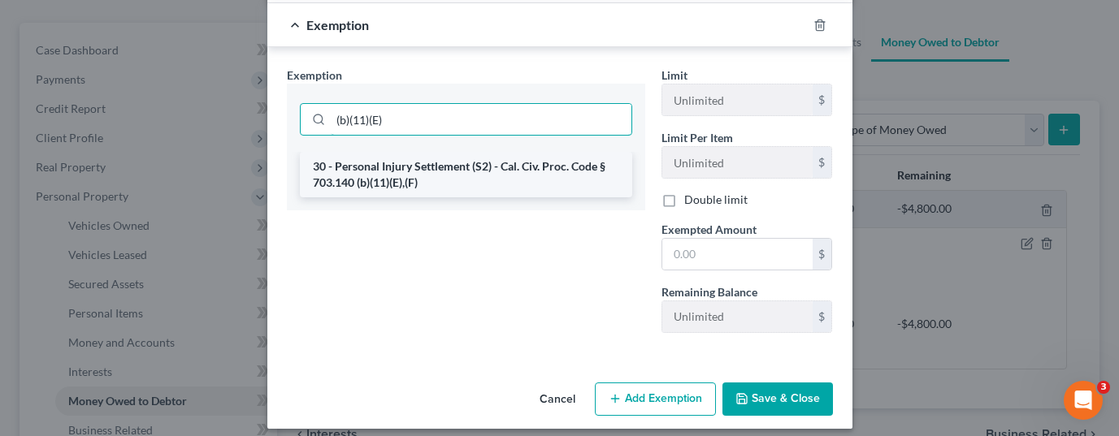
type input "(b)(11)(E)"
click at [504, 172] on li "30 - Personal Injury Settlement (S2) - Cal. Civ. Proc. Code § 703.140 (b)(11)(E…" at bounding box center [466, 175] width 332 height 46
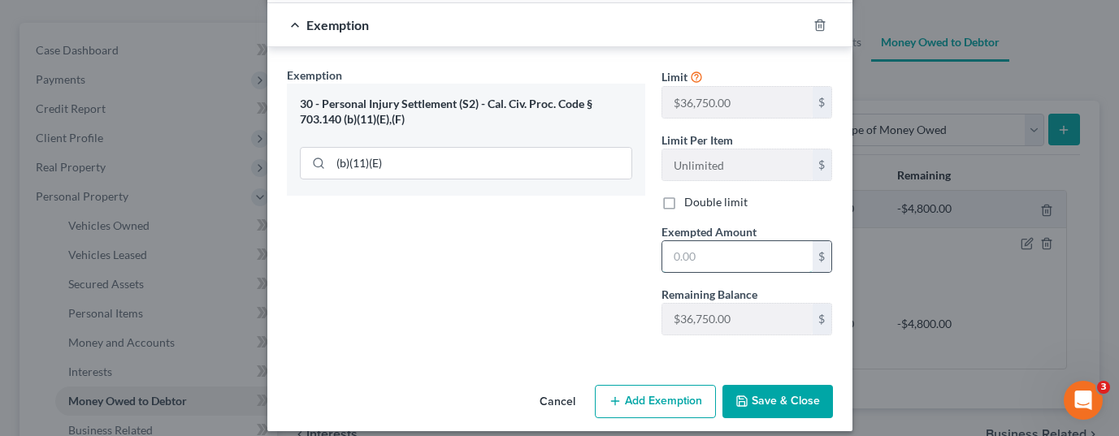
click at [717, 253] on input "text" at bounding box center [737, 256] width 150 height 31
type input "36,750.00"
click at [760, 406] on button "Save & Close" at bounding box center [778, 402] width 111 height 34
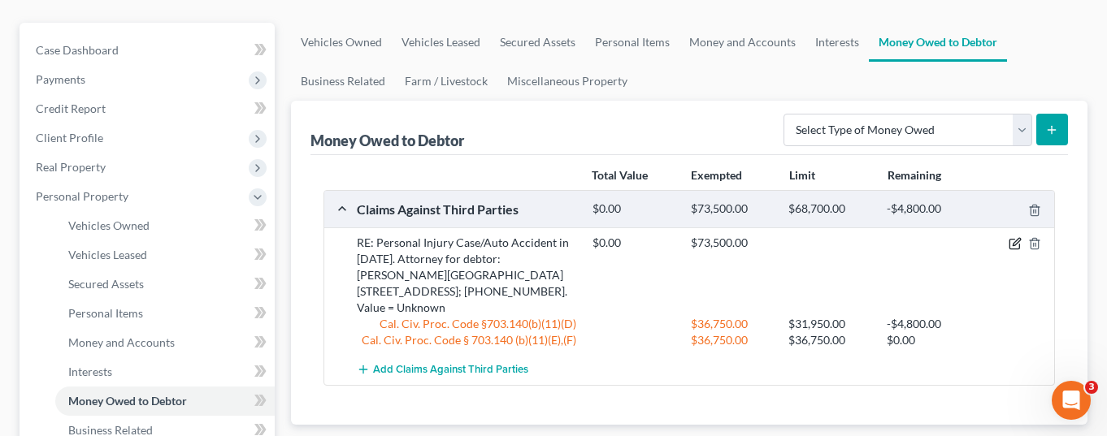
click at [1014, 237] on icon "button" at bounding box center [1015, 243] width 13 height 13
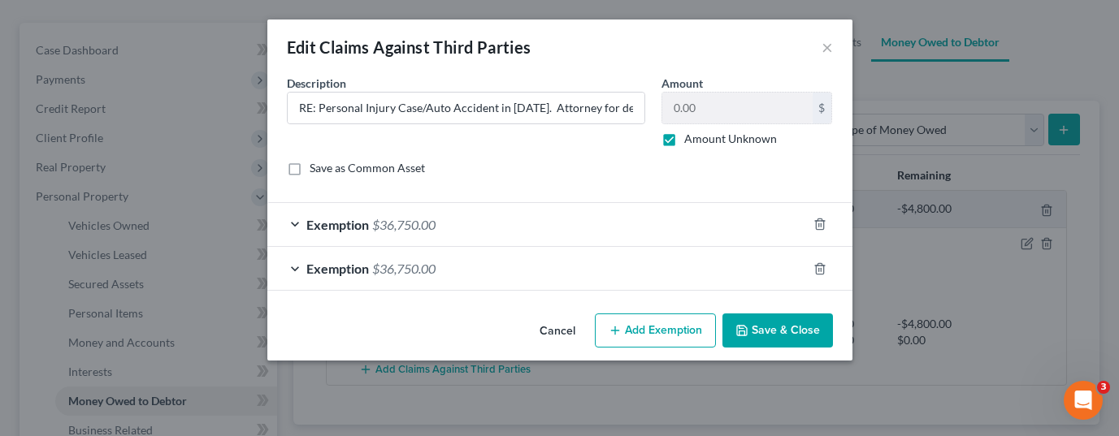
click at [720, 272] on div "Exemption $36,750.00" at bounding box center [537, 268] width 540 height 43
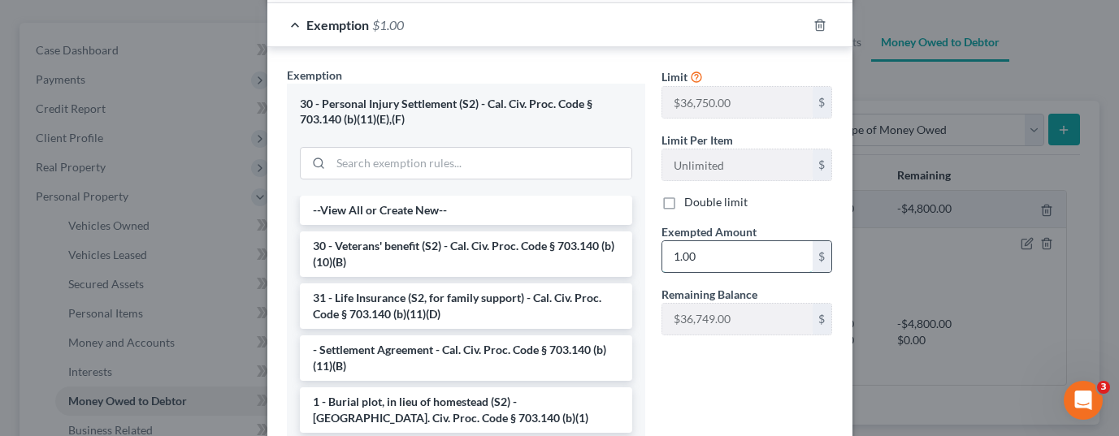
drag, startPoint x: 693, startPoint y: 259, endPoint x: 658, endPoint y: 257, distance: 34.2
click at [662, 257] on input "1.00" at bounding box center [737, 256] width 150 height 31
type input "36,750.00"
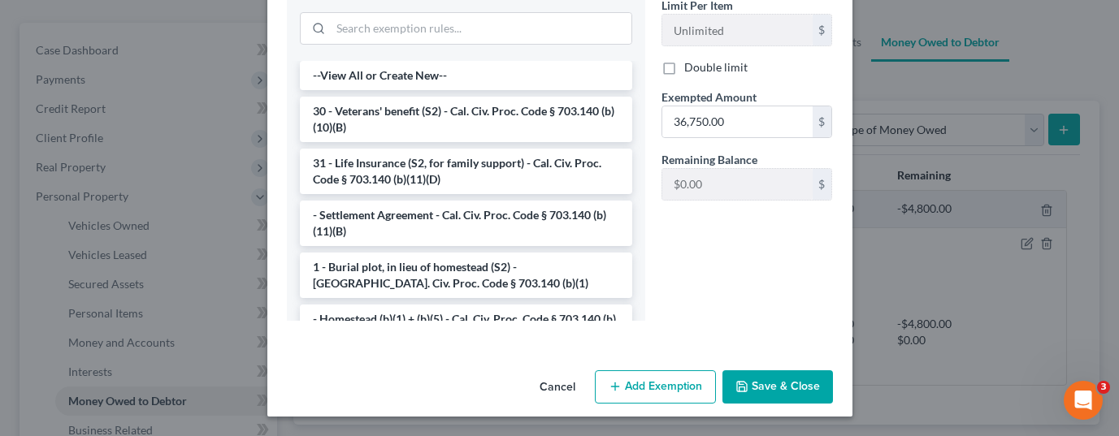
click at [777, 392] on button "Save & Close" at bounding box center [778, 388] width 111 height 34
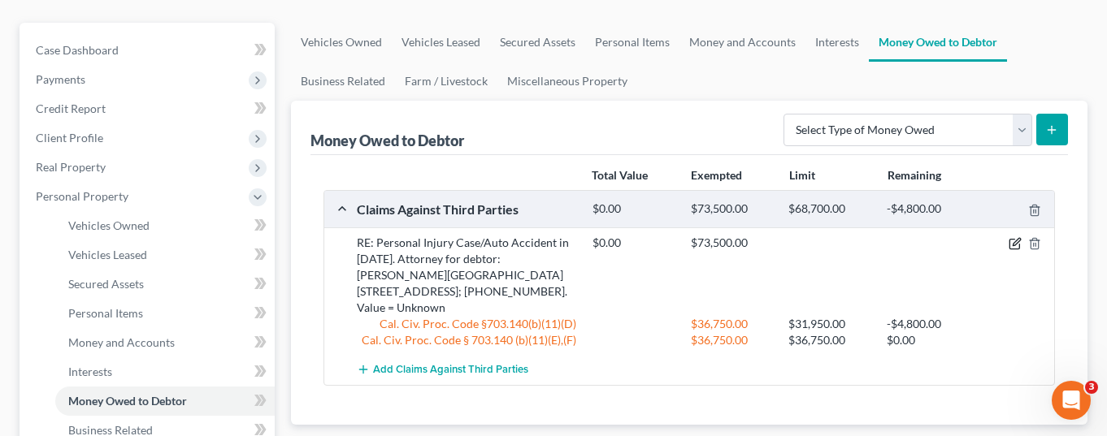
click at [1014, 237] on icon "button" at bounding box center [1015, 243] width 13 height 13
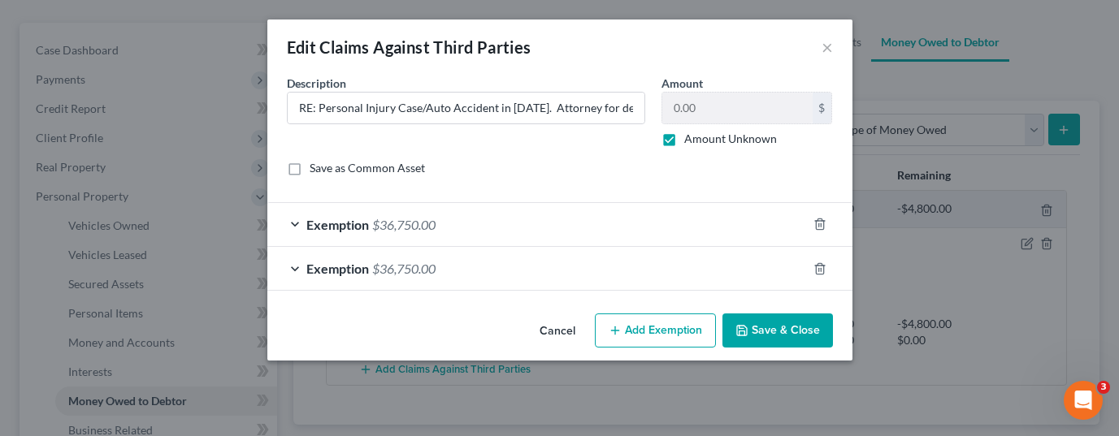
click at [542, 261] on div "Exemption $36,750.00" at bounding box center [537, 268] width 540 height 43
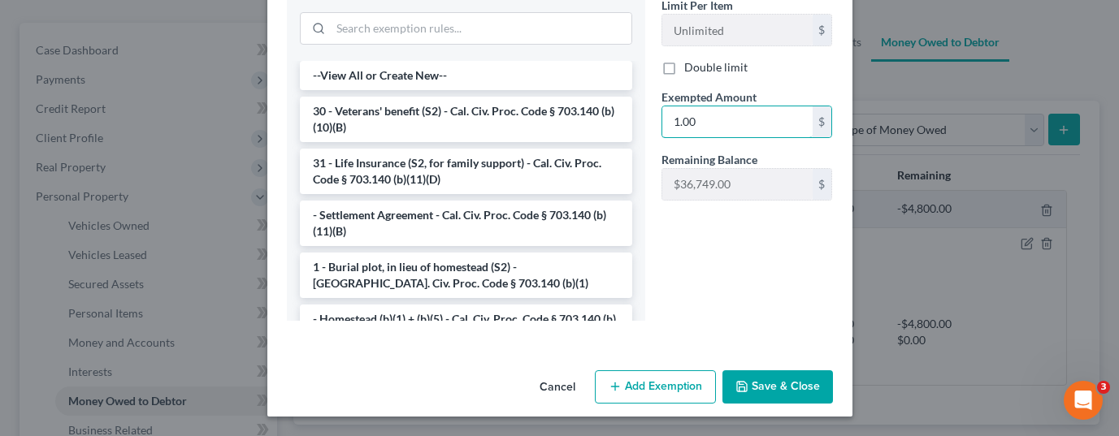
type input "1.00"
click at [788, 393] on button "Save & Close" at bounding box center [778, 388] width 111 height 34
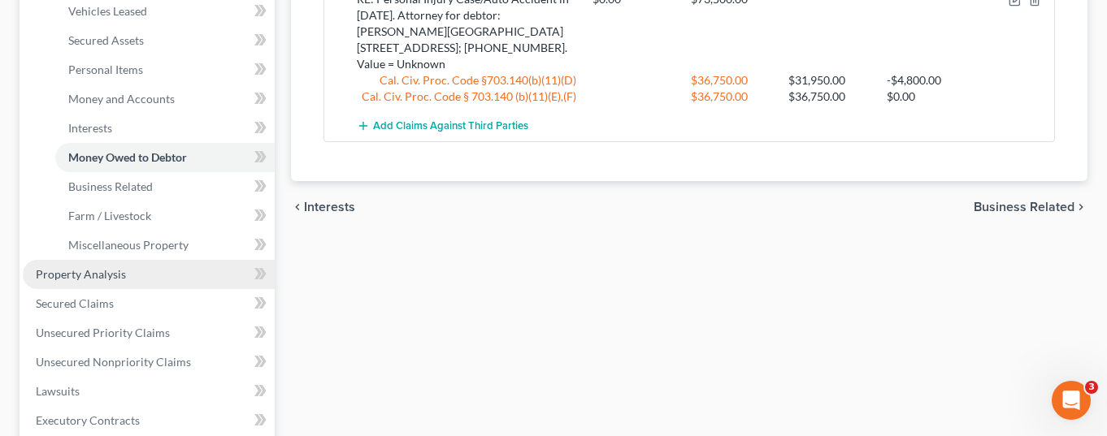
click at [149, 260] on link "Property Analysis" at bounding box center [149, 274] width 252 height 29
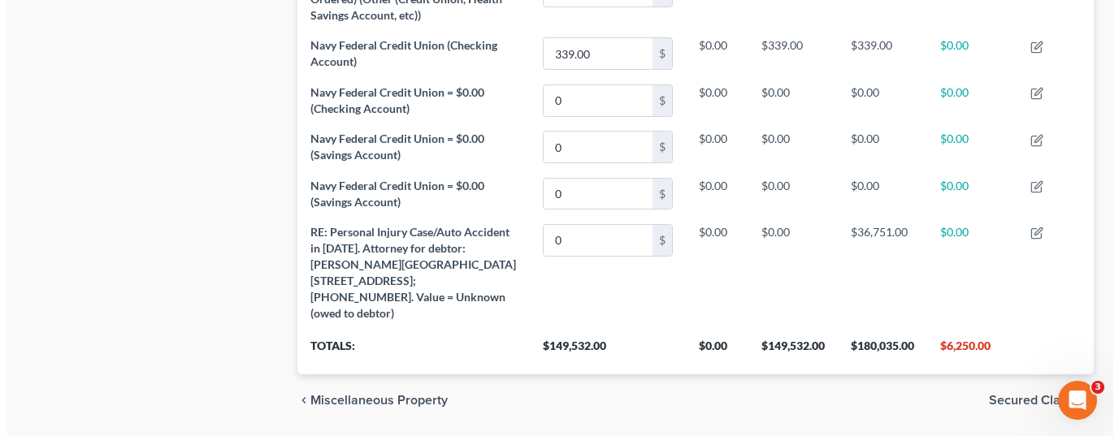
scroll to position [1216, 0]
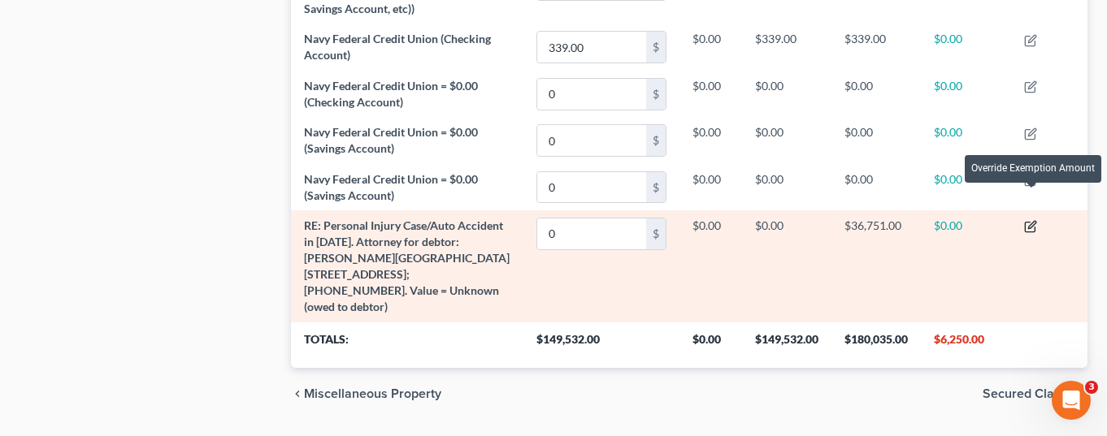
click at [1032, 222] on icon "button" at bounding box center [1031, 225] width 7 height 7
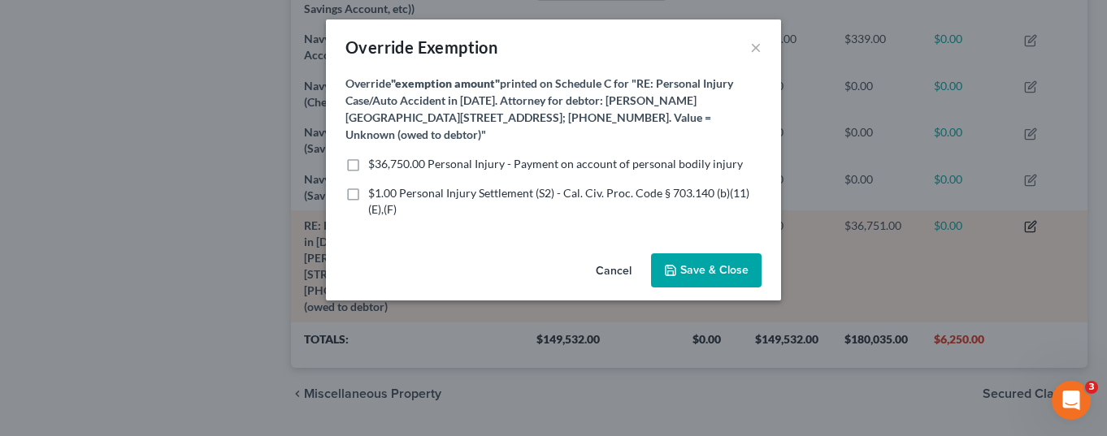
scroll to position [260, 806]
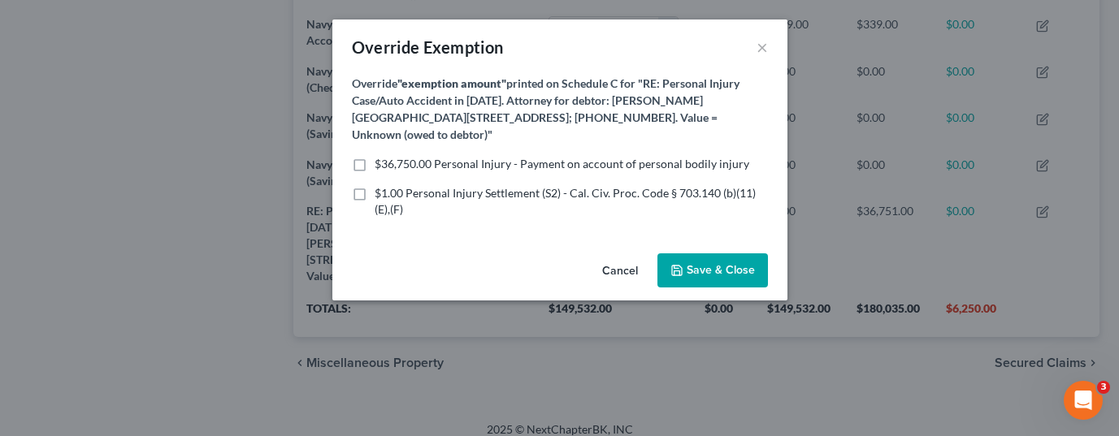
click at [375, 194] on label "$1.00 Personal Injury Settlement (S2) - Cal. Civ. Proc. Code § 703.140 (b)(11)(…" at bounding box center [571, 201] width 393 height 33
click at [381, 194] on input "$1.00 Personal Injury Settlement (S2) - Cal. Civ. Proc. Code § 703.140 (b)(11)(…" at bounding box center [386, 190] width 11 height 11
checkbox input "true"
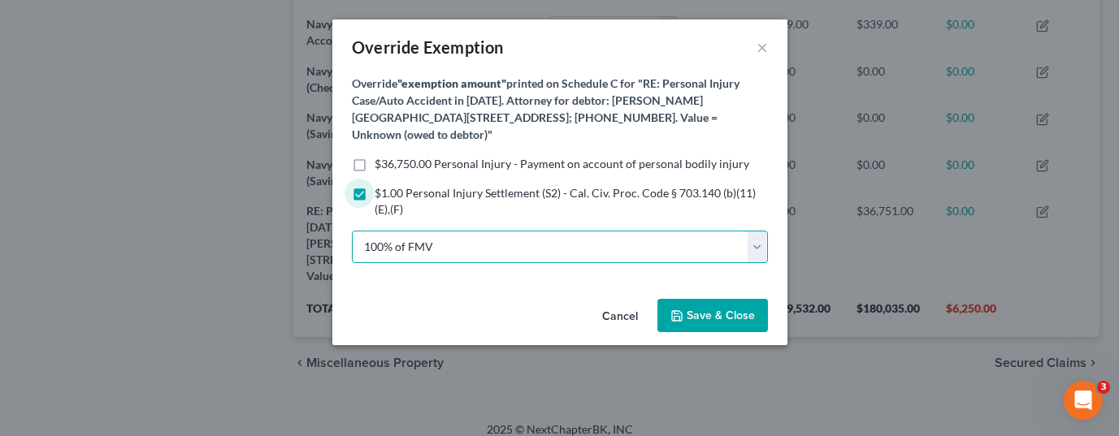
click at [441, 246] on select "100% of FMV Unknown Other" at bounding box center [560, 247] width 416 height 33
click at [352, 231] on select "100% of FMV Unknown Other" at bounding box center [560, 247] width 416 height 33
click at [439, 250] on select "100% of FMV Unknown Other" at bounding box center [560, 247] width 416 height 33
click at [352, 231] on select "100% of FMV Unknown Other" at bounding box center [560, 247] width 416 height 33
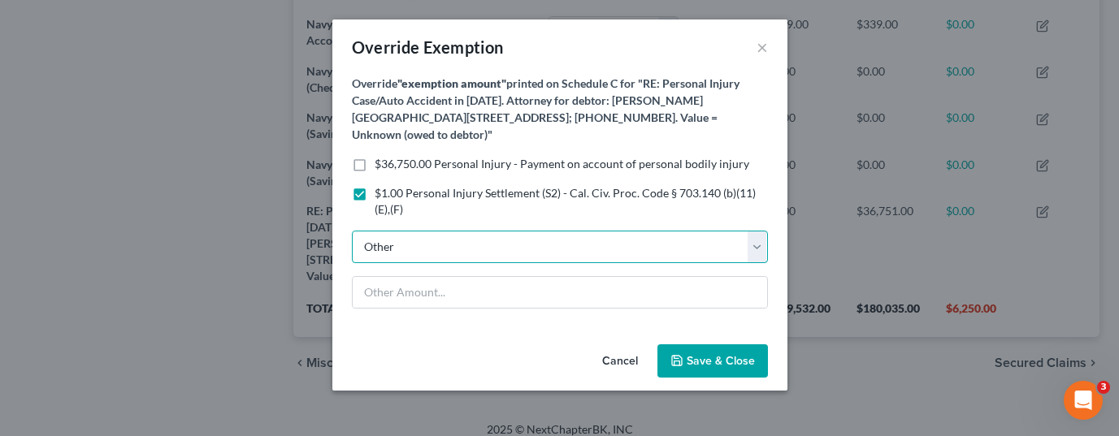
click at [421, 245] on select "100% of FMV Unknown Other" at bounding box center [560, 247] width 416 height 33
select select "1"
click at [352, 231] on select "100% of FMV Unknown Other" at bounding box center [560, 247] width 416 height 33
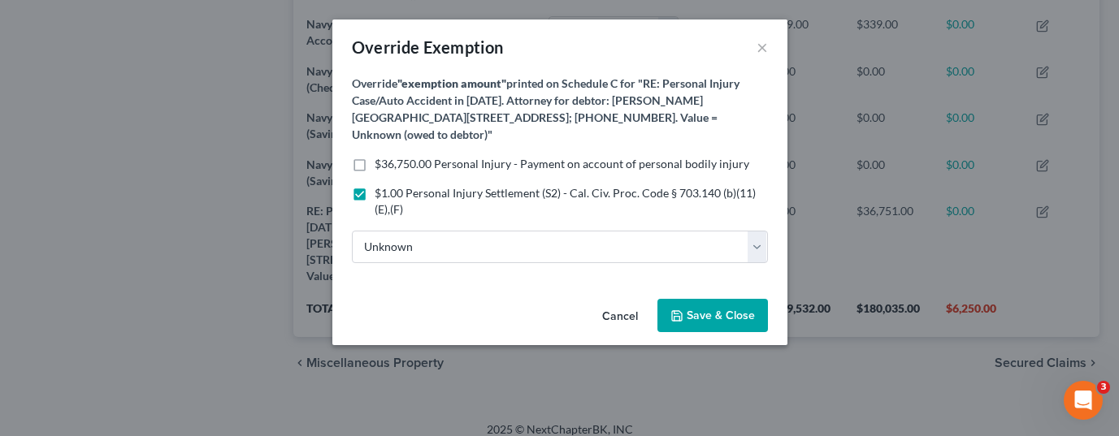
click at [714, 315] on span "Save & Close" at bounding box center [721, 316] width 68 height 14
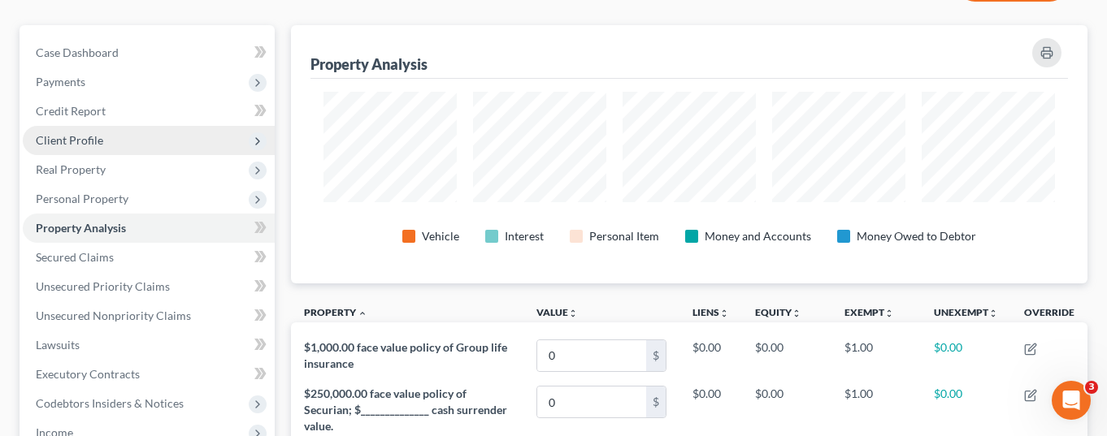
scroll to position [159, 0]
click at [177, 127] on span "Client Profile" at bounding box center [149, 141] width 252 height 29
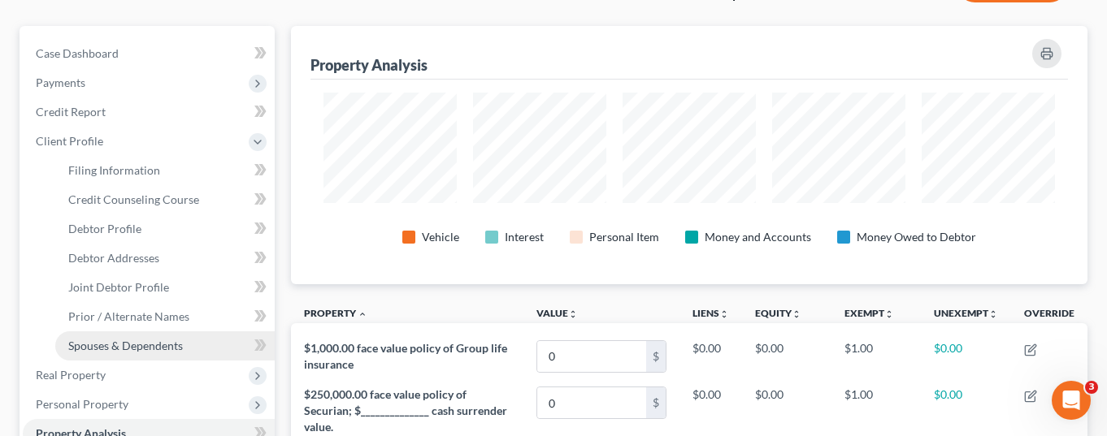
click at [161, 339] on span "Spouses & Dependents" at bounding box center [125, 346] width 115 height 14
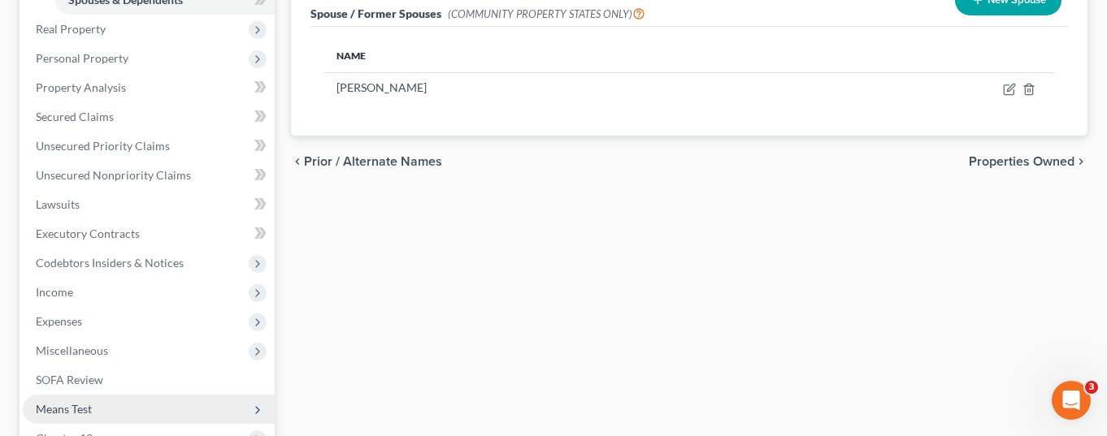
scroll to position [650, 0]
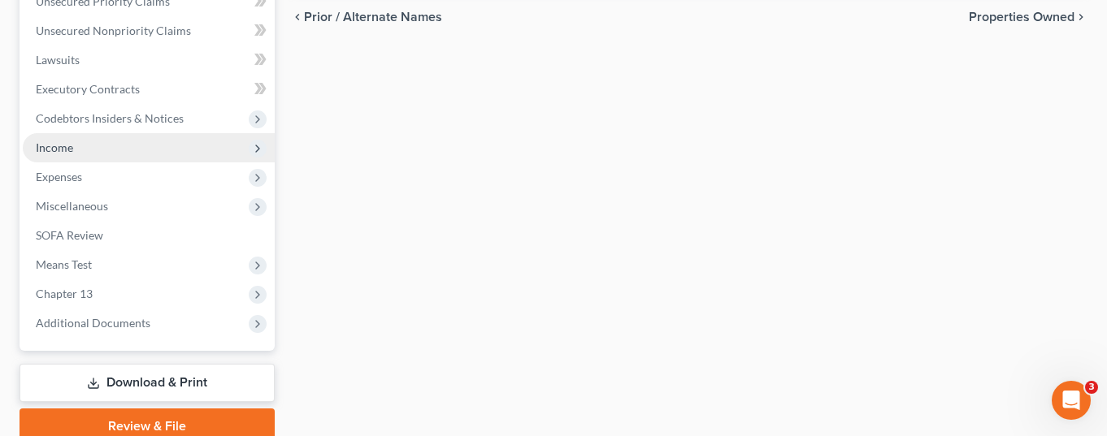
click at [152, 133] on span "Income" at bounding box center [149, 147] width 252 height 29
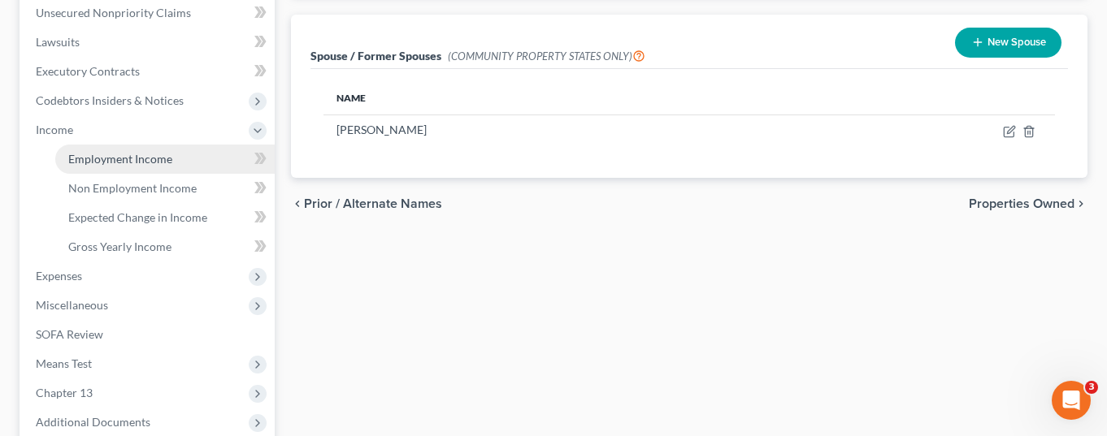
scroll to position [445, 0]
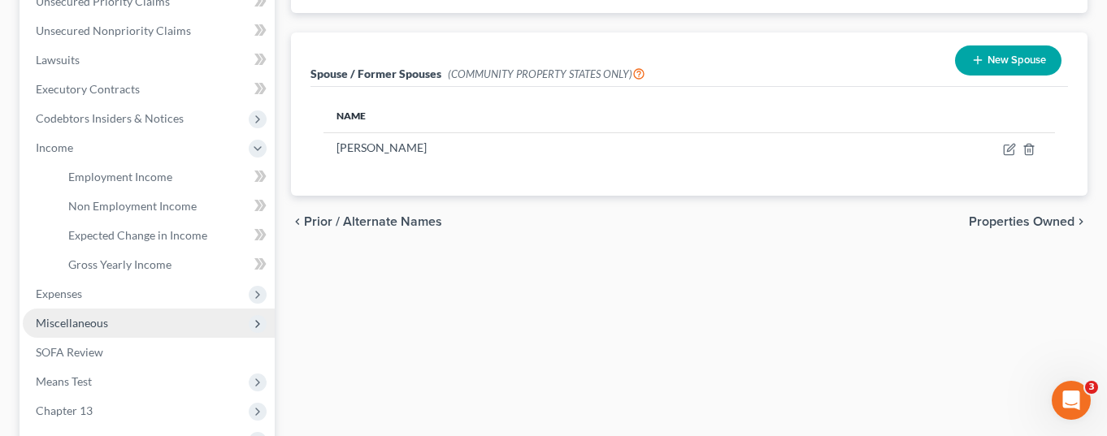
click at [136, 309] on span "Miscellaneous" at bounding box center [149, 323] width 252 height 29
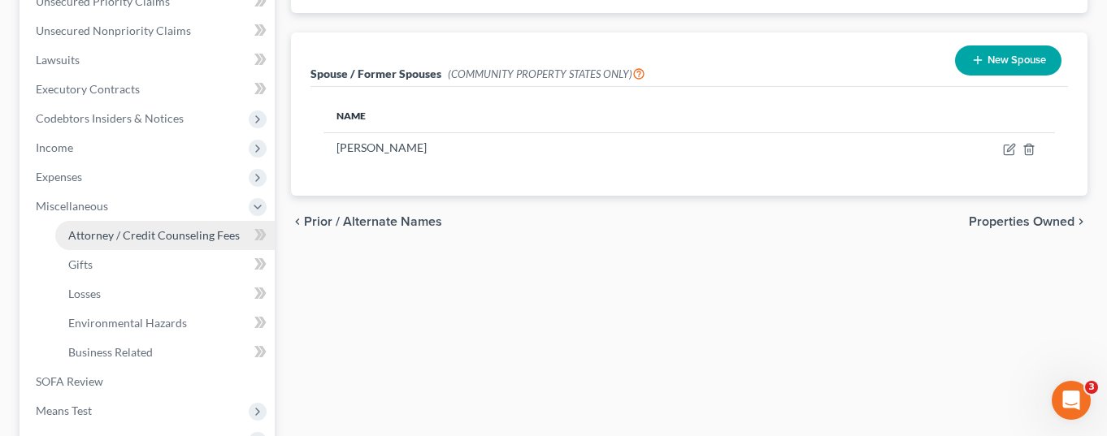
click at [177, 221] on link "Attorney / Credit Counseling Fees" at bounding box center [164, 235] width 219 height 29
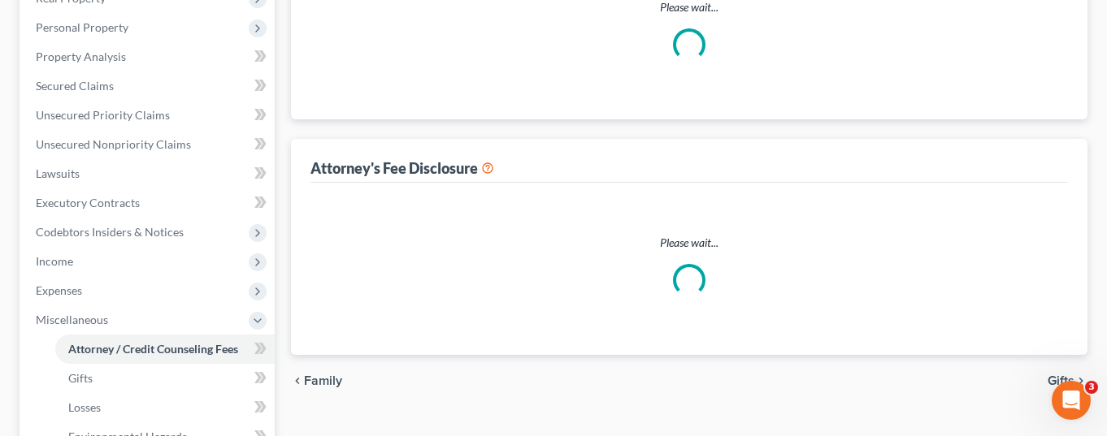
scroll to position [45, 0]
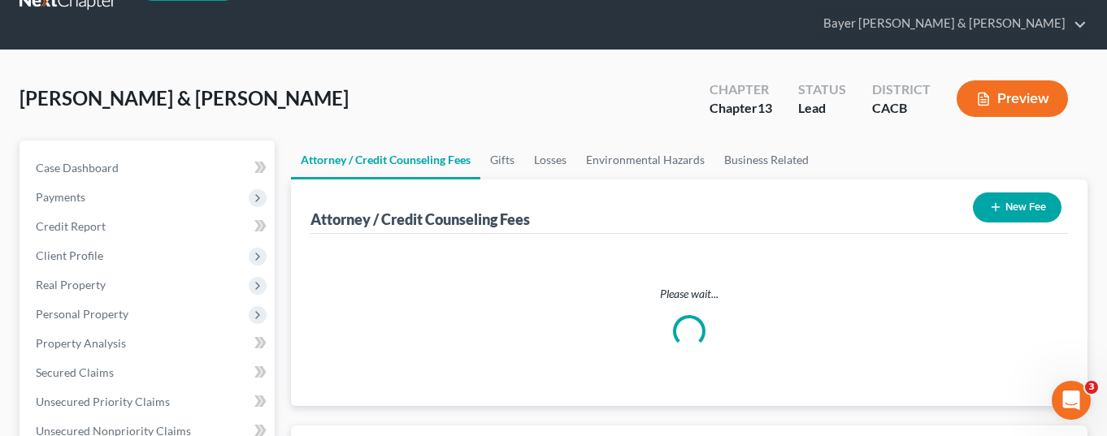
select select "2"
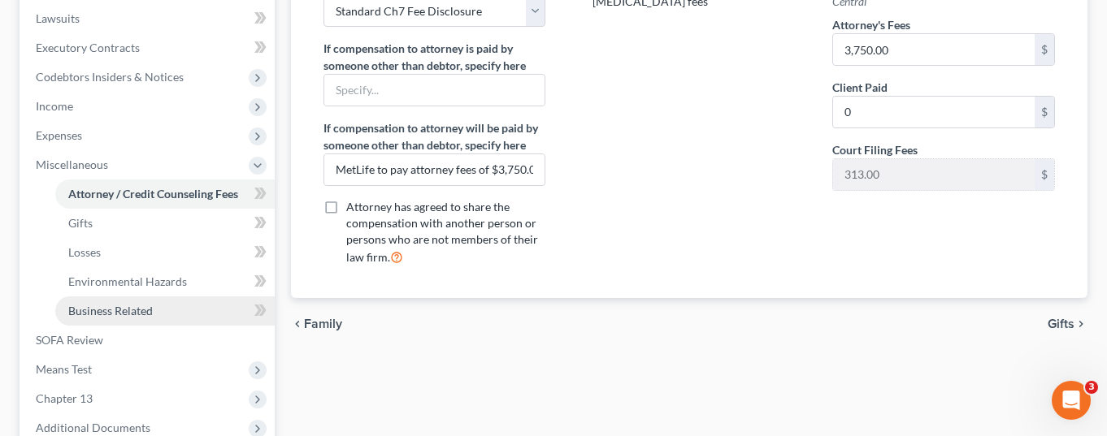
scroll to position [488, 0]
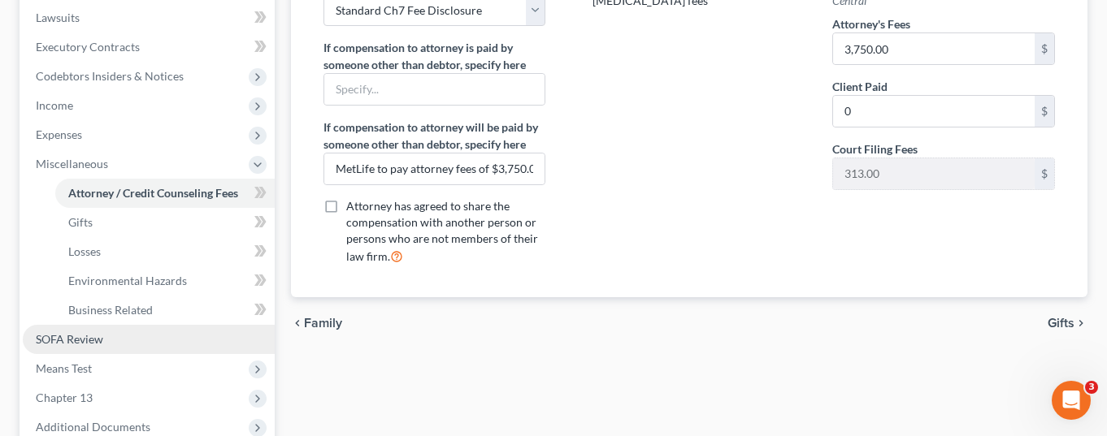
click at [97, 332] on span "SOFA Review" at bounding box center [69, 339] width 67 height 14
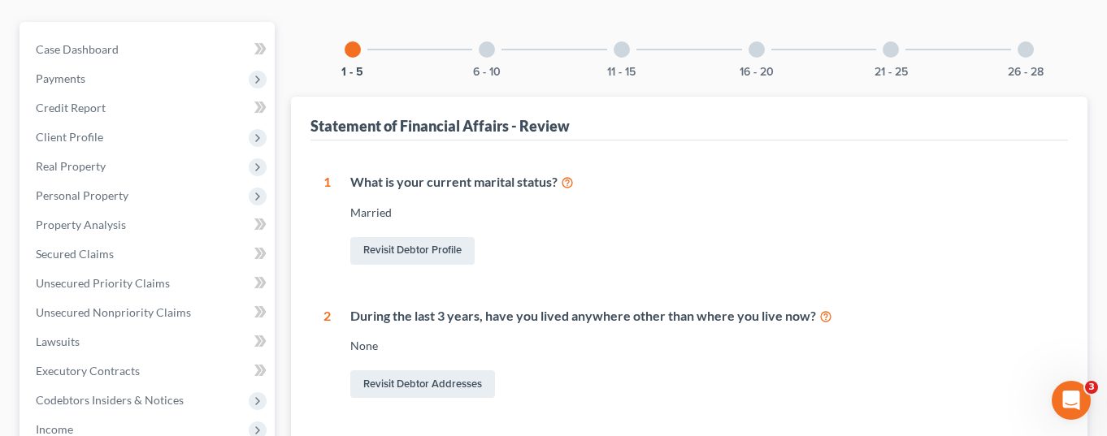
scroll to position [163, 0]
click at [490, 42] on div at bounding box center [487, 50] width 16 height 16
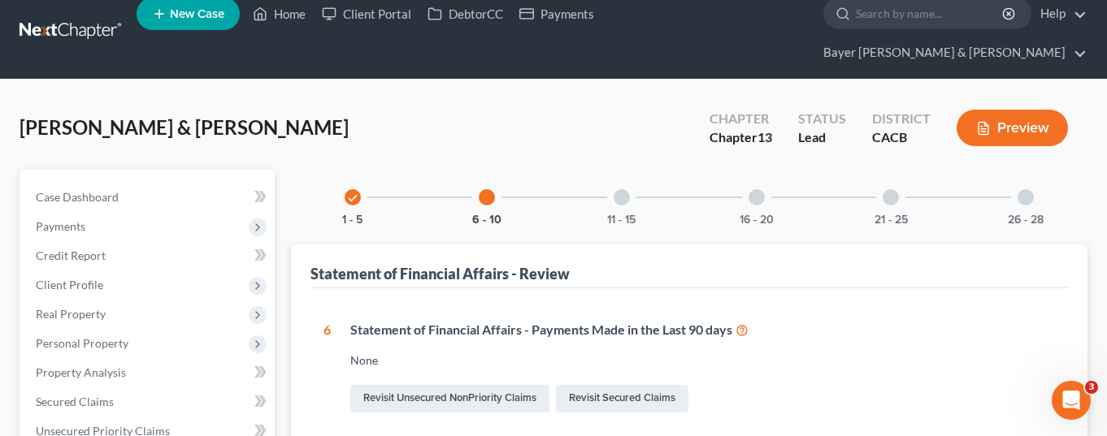
scroll to position [0, 0]
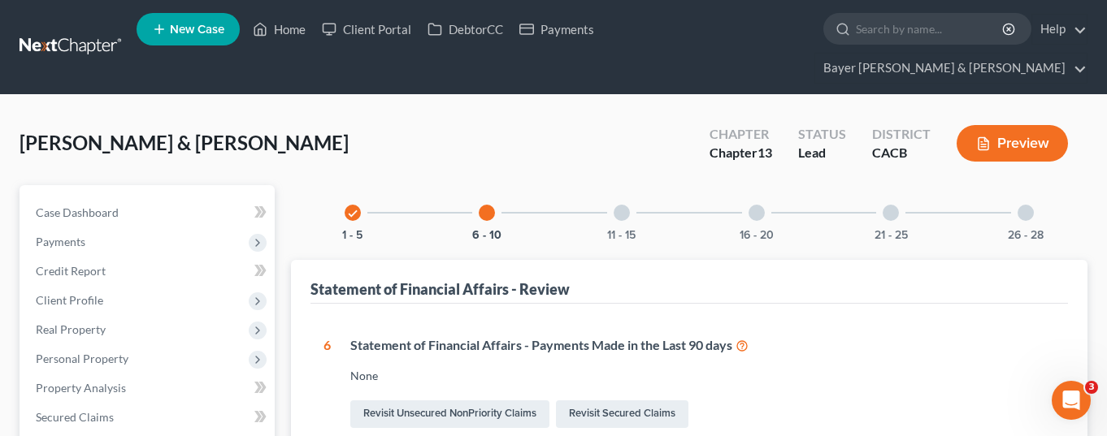
click at [628, 205] on div at bounding box center [622, 213] width 16 height 16
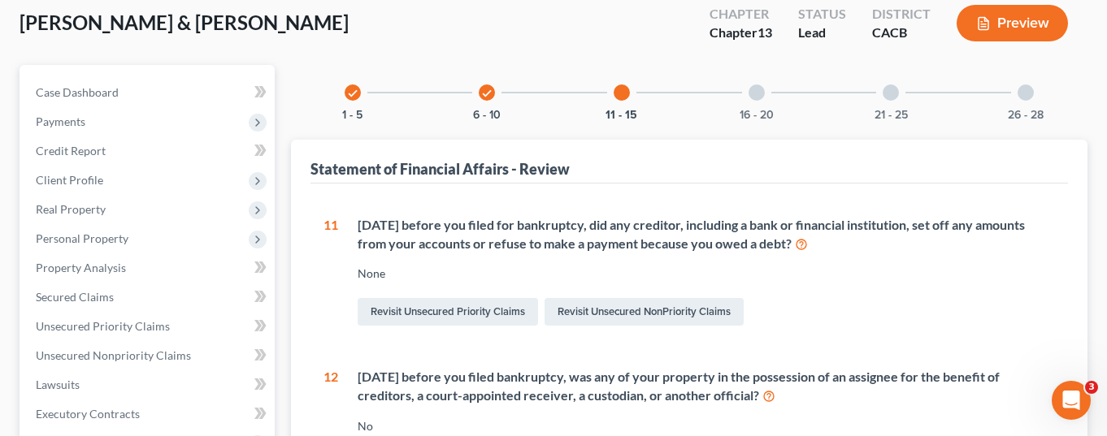
scroll to position [81, 0]
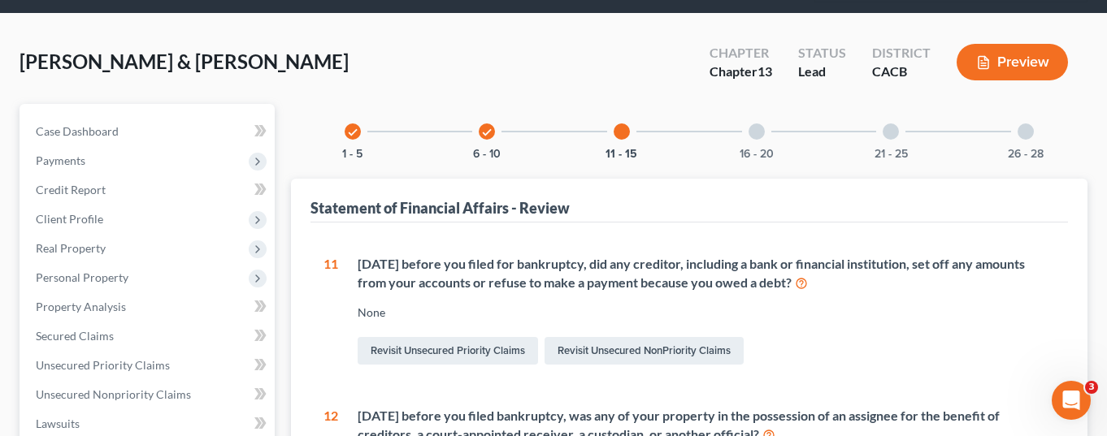
click at [489, 127] on icon "check" at bounding box center [486, 132] width 11 height 11
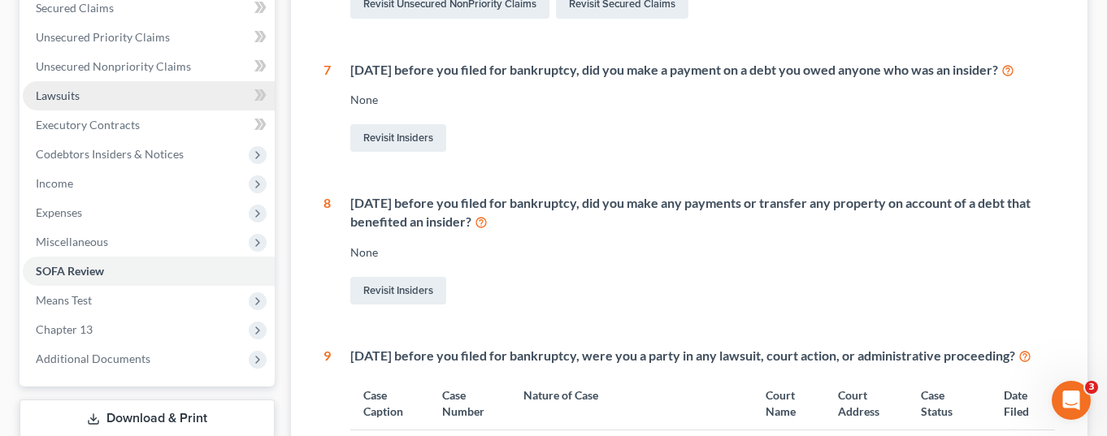
scroll to position [406, 0]
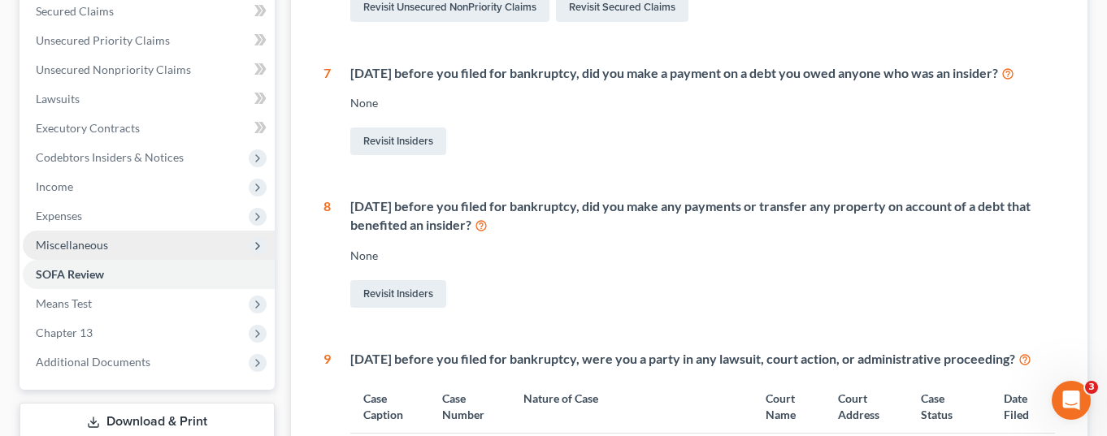
click at [141, 231] on span "Miscellaneous" at bounding box center [149, 245] width 252 height 29
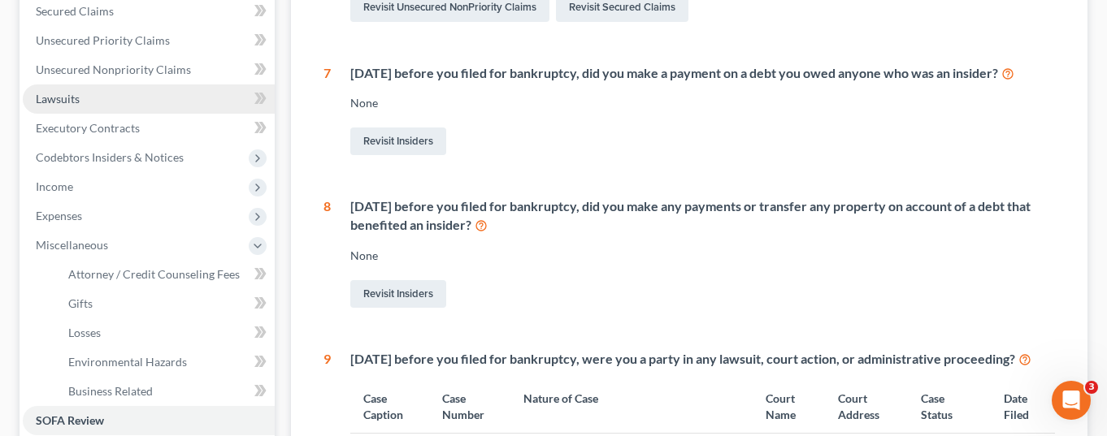
click at [133, 85] on link "Lawsuits" at bounding box center [149, 99] width 252 height 29
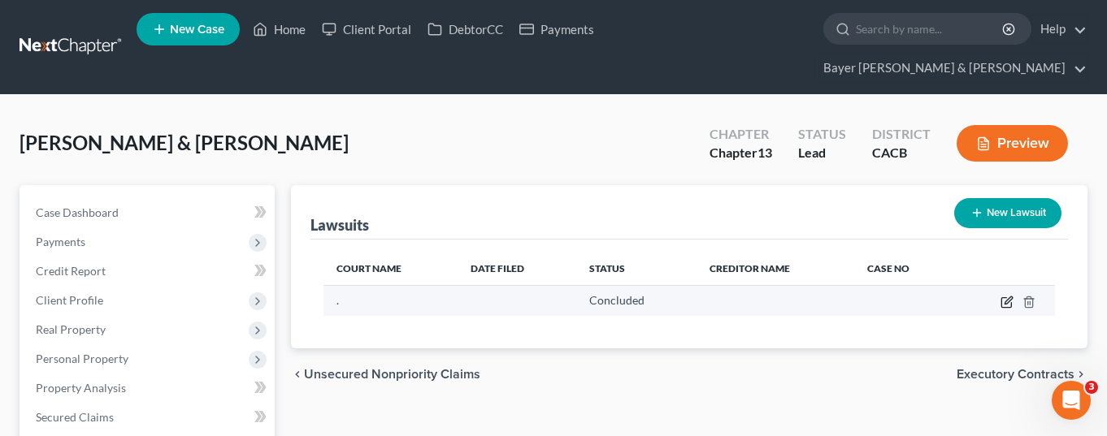
click at [1006, 296] on icon "button" at bounding box center [1007, 302] width 13 height 13
select select "2"
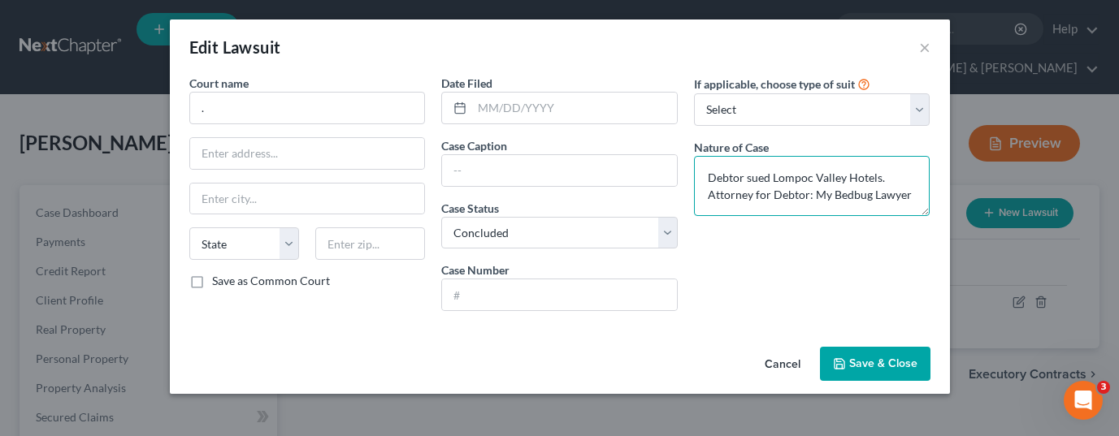
click at [912, 198] on textarea "Debtor sued Lompoc Valley Hotels. Attorney for Debtor: My Bedbug Lawyer" at bounding box center [812, 186] width 237 height 60
click at [789, 365] on button "Cancel" at bounding box center [783, 365] width 62 height 33
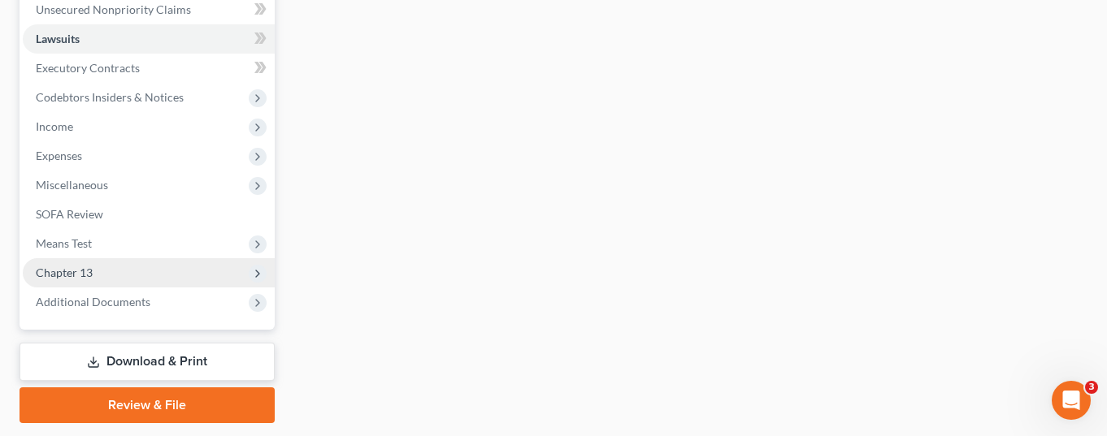
scroll to position [486, 0]
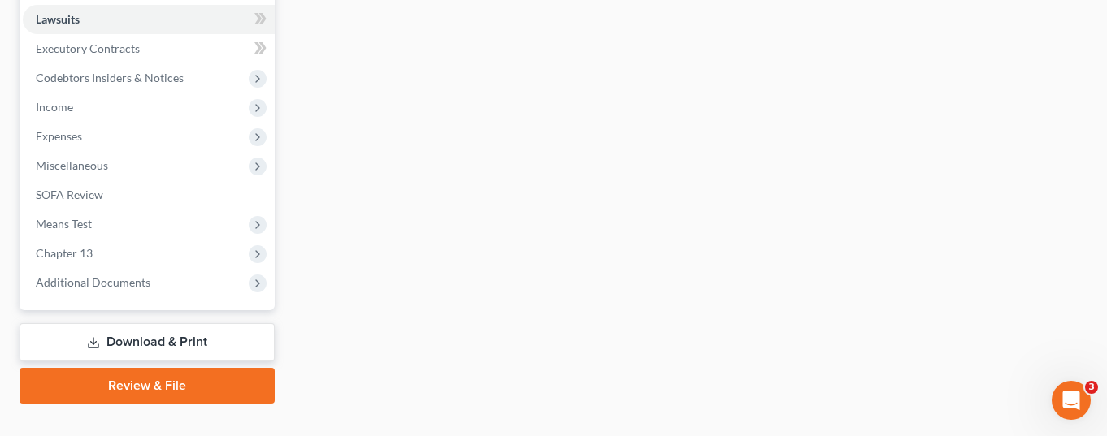
click at [671, 118] on div "Lawsuits New Lawsuit Court Name Date Filed Status Creditor Name Case No . Concl…" at bounding box center [690, 51] width 814 height 705
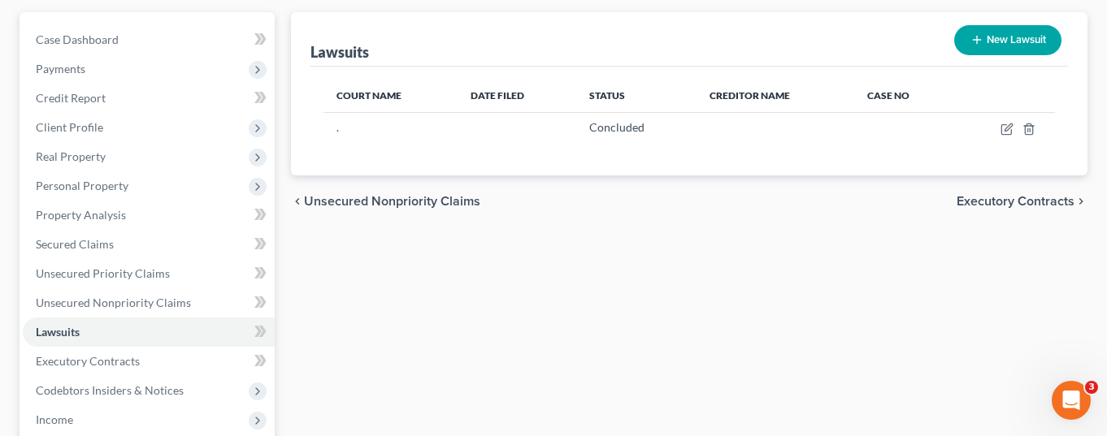
scroll to position [80, 0]
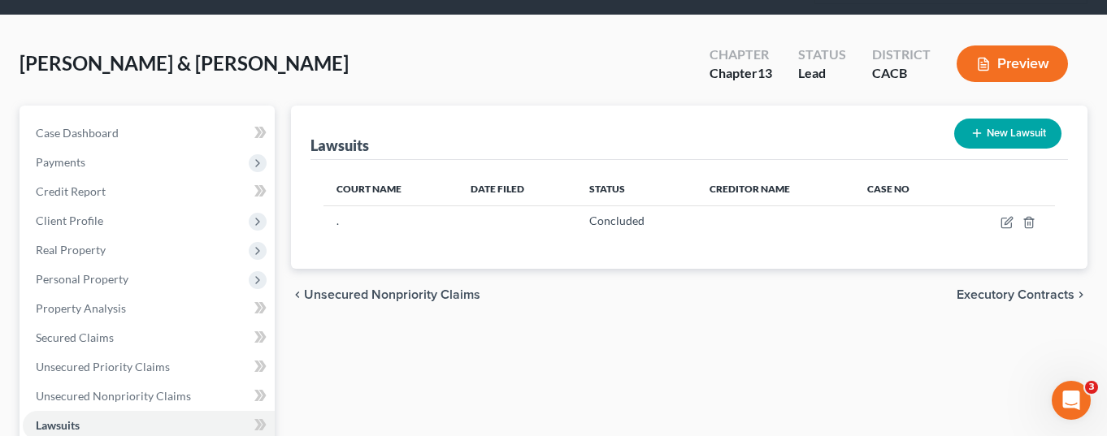
click at [788, 269] on div "chevron_left Unsecured Nonpriority Claims Executory Contracts chevron_right" at bounding box center [689, 295] width 797 height 52
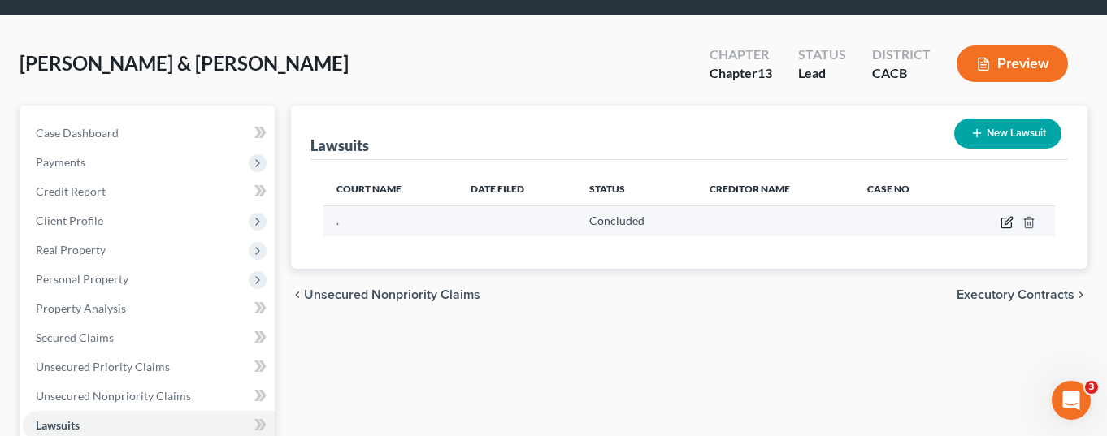
click at [1002, 219] on icon "button" at bounding box center [1006, 224] width 10 height 10
select select "2"
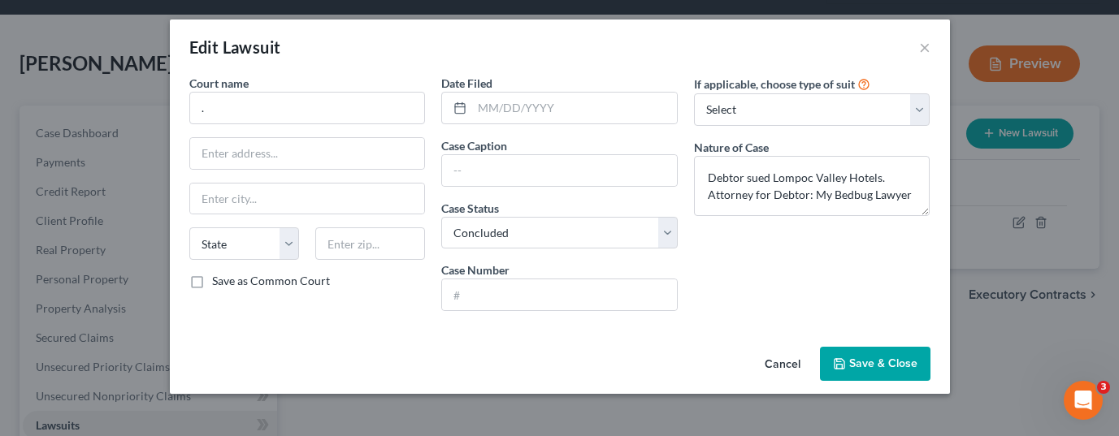
click at [897, 367] on span "Save & Close" at bounding box center [883, 364] width 68 height 14
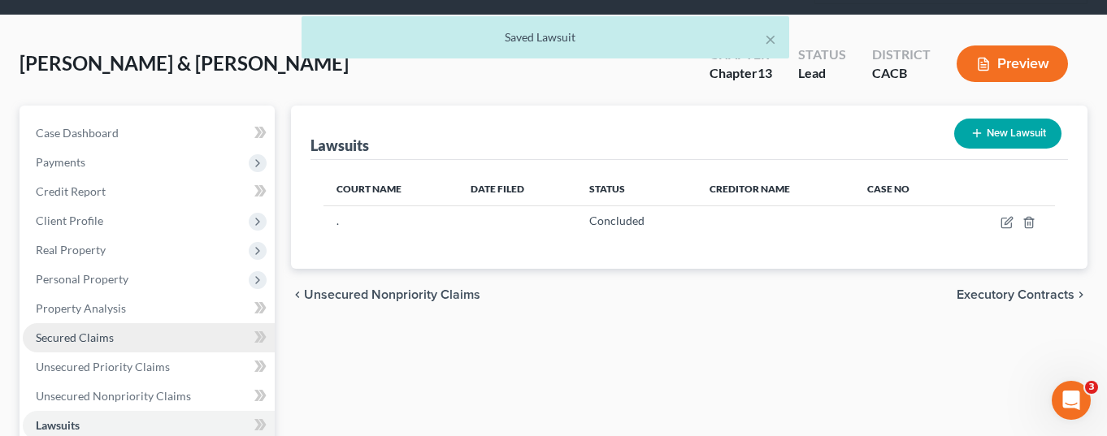
click at [166, 324] on link "Secured Claims" at bounding box center [149, 338] width 252 height 29
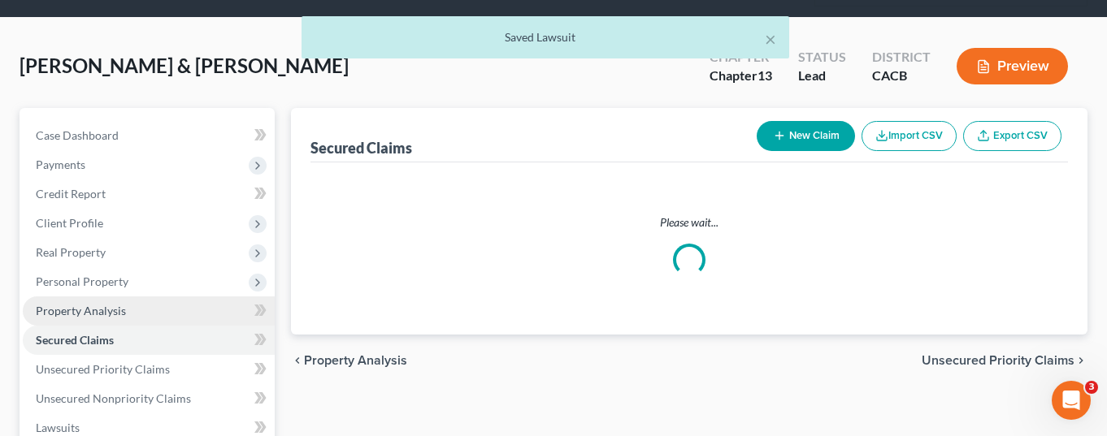
scroll to position [1, 0]
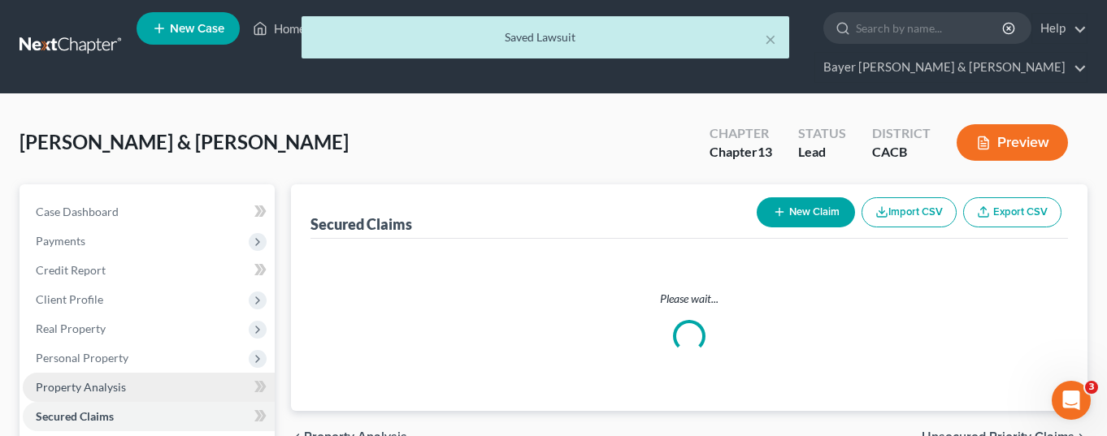
click at [166, 315] on span "Real Property" at bounding box center [149, 329] width 252 height 29
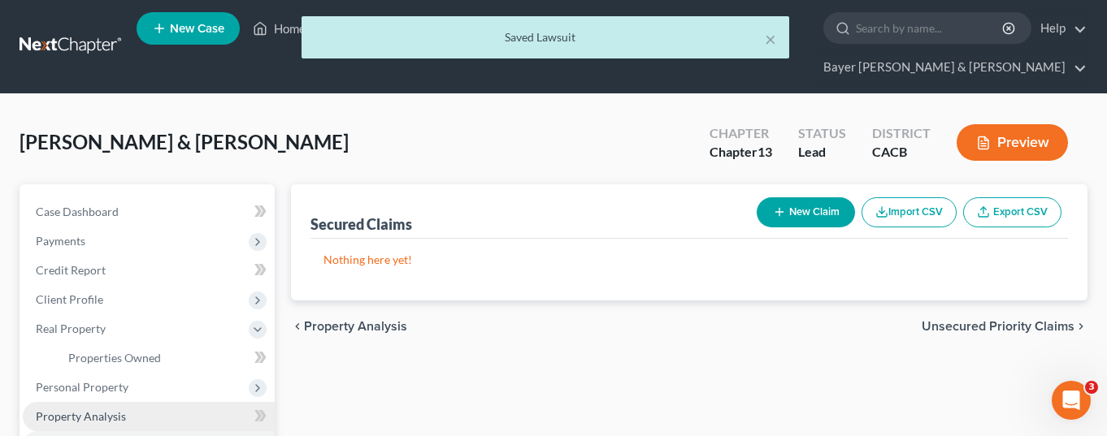
scroll to position [0, 0]
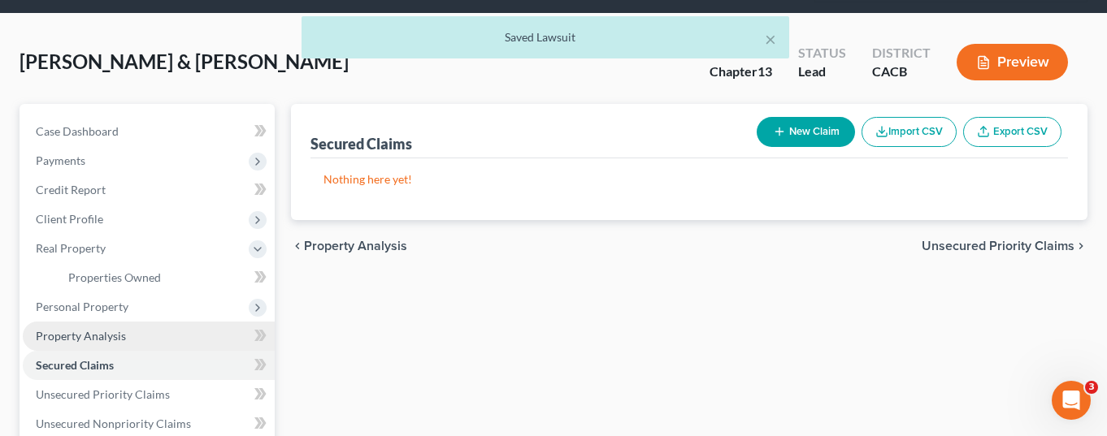
click at [150, 322] on link "Property Analysis" at bounding box center [149, 336] width 252 height 29
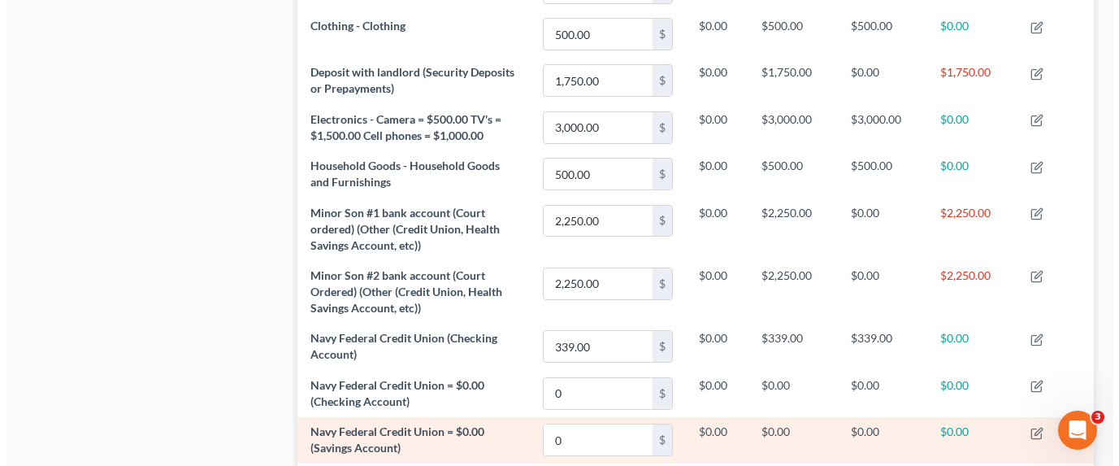
scroll to position [1138, 0]
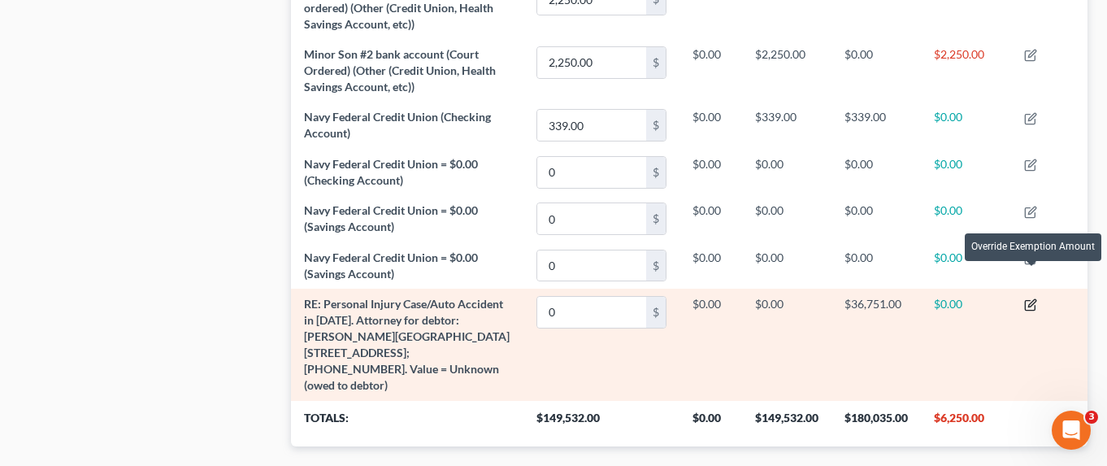
click at [1029, 298] on icon "button" at bounding box center [1030, 304] width 13 height 13
select select "1"
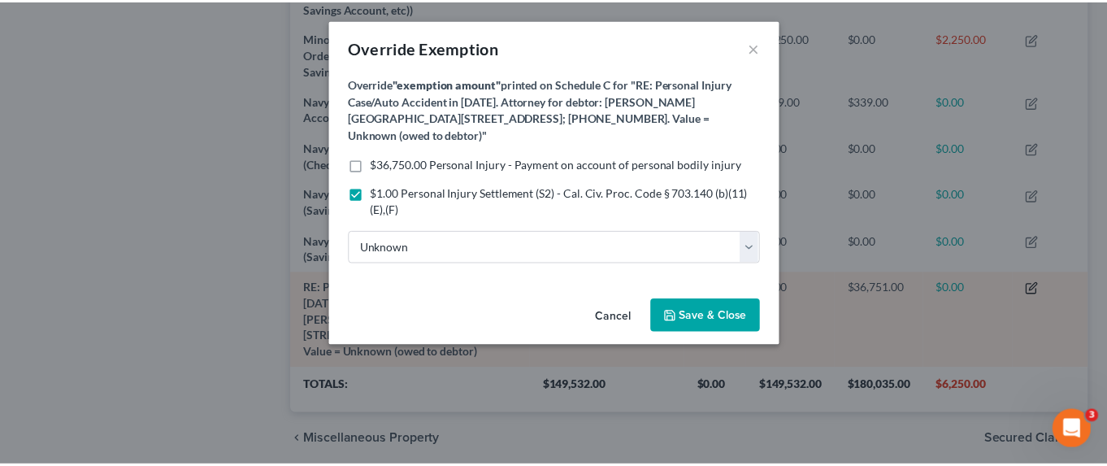
scroll to position [260, 806]
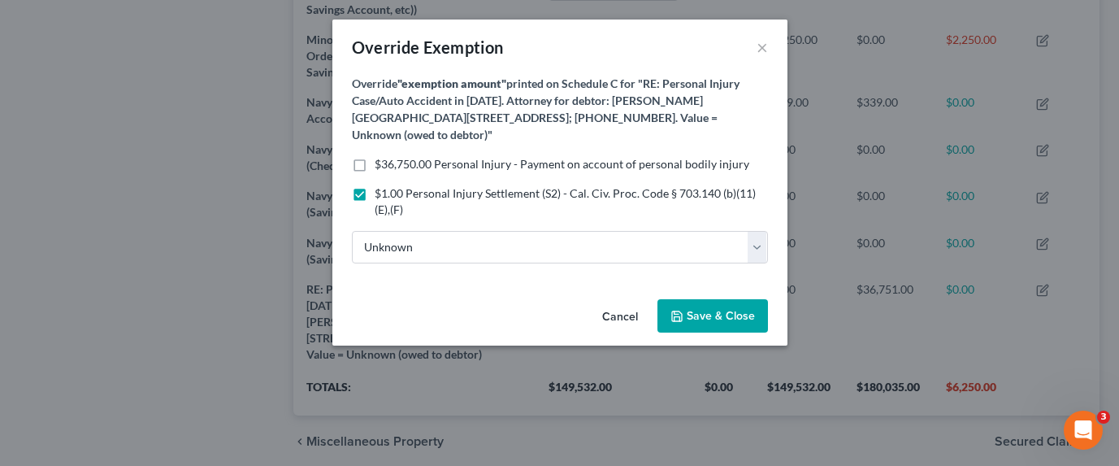
click at [625, 308] on button "Cancel" at bounding box center [620, 317] width 62 height 33
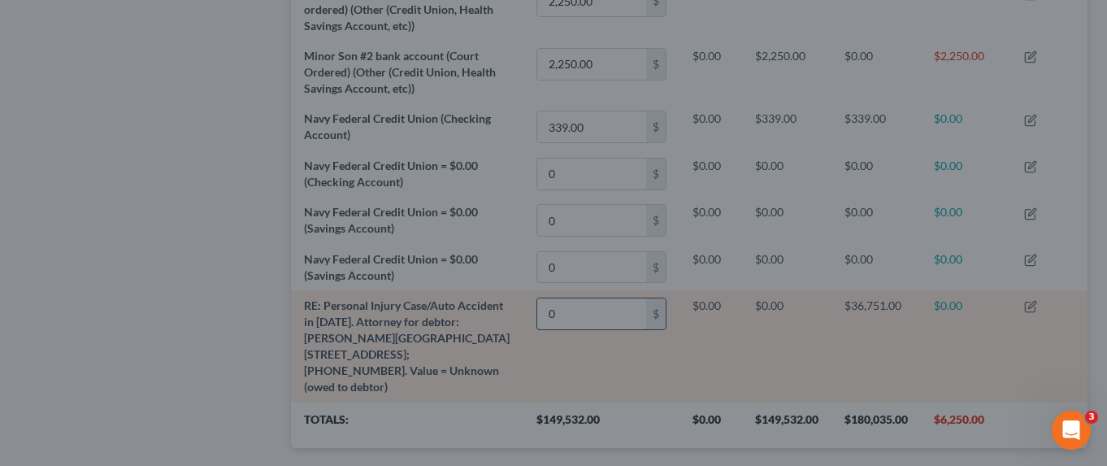
scroll to position [812569, 812030]
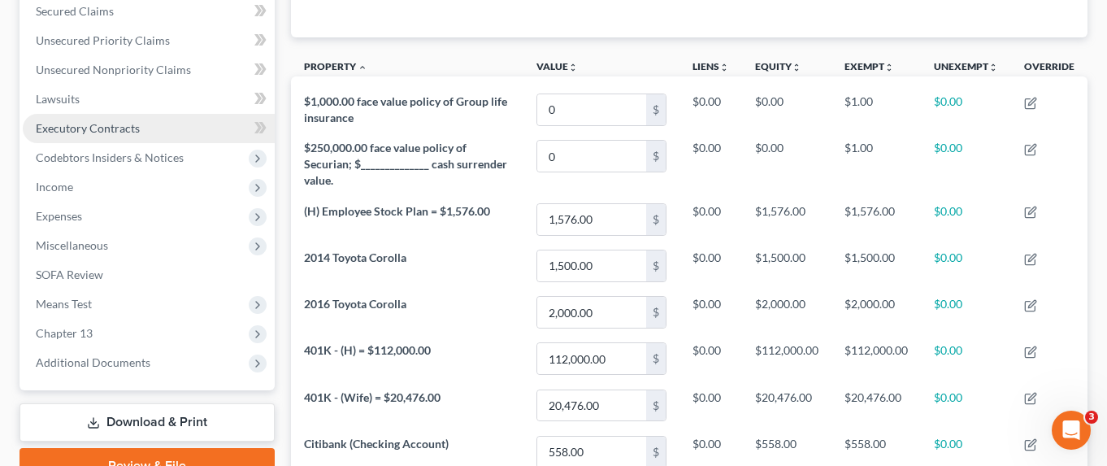
click at [119, 114] on link "Executory Contracts" at bounding box center [149, 128] width 252 height 29
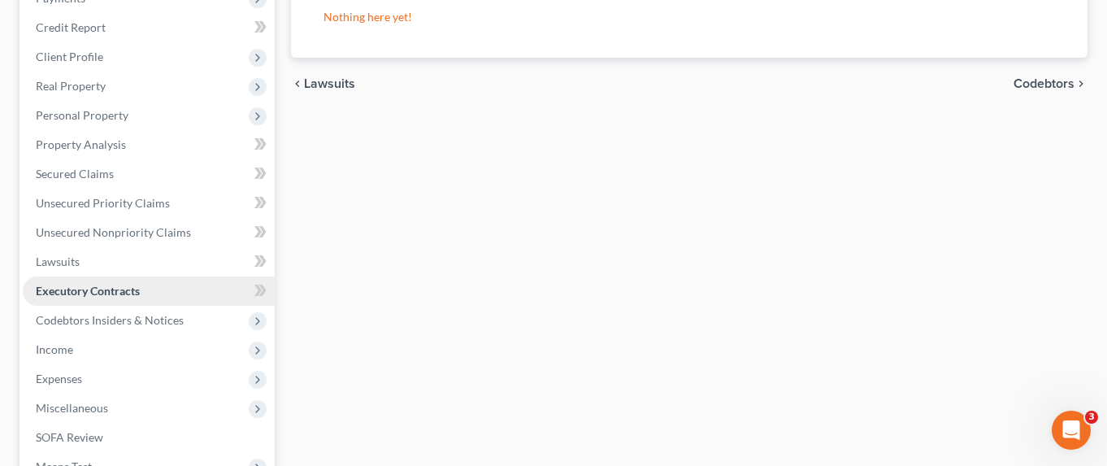
scroll to position [325, 0]
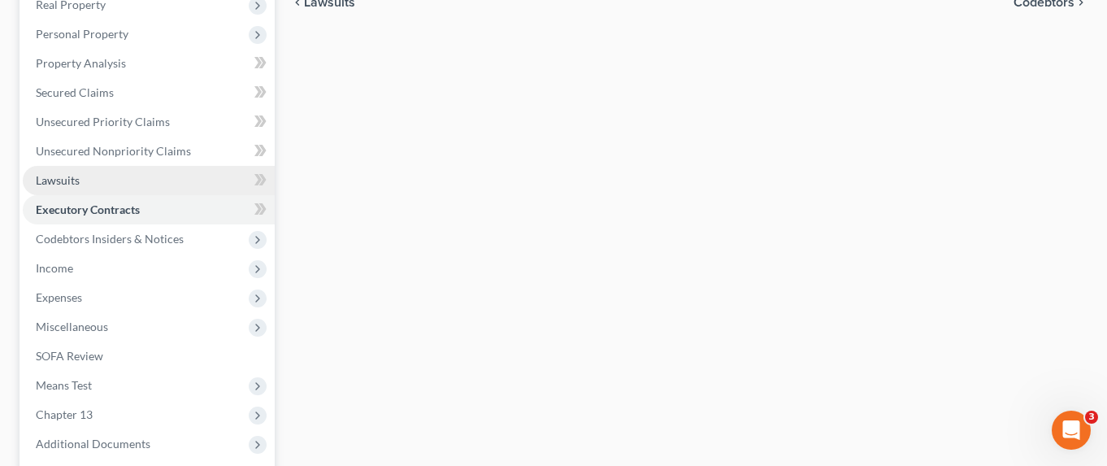
click at [125, 166] on link "Lawsuits" at bounding box center [149, 180] width 252 height 29
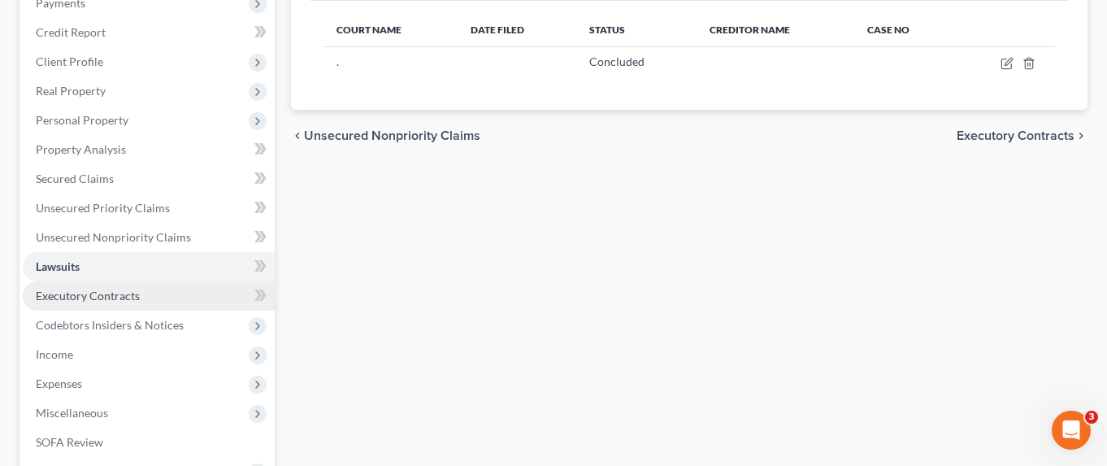
scroll to position [244, 0]
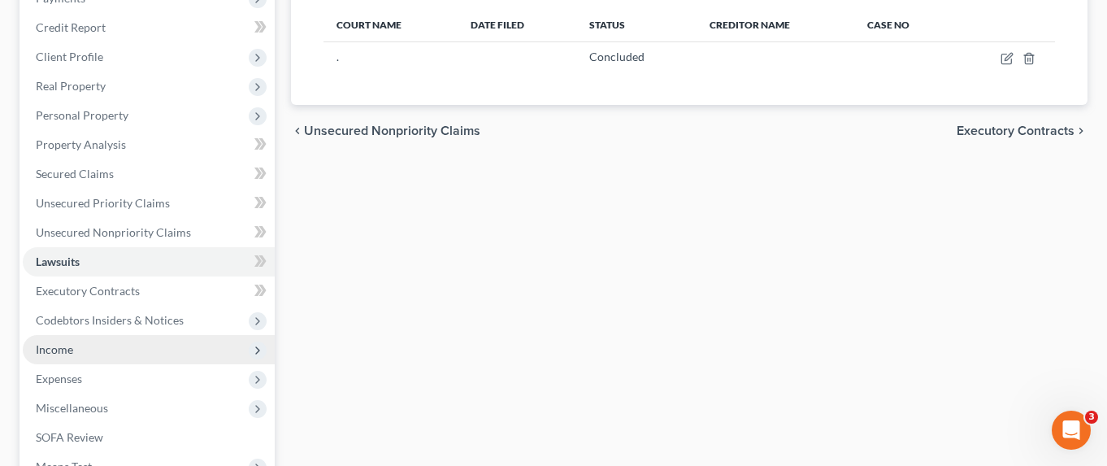
click at [116, 335] on span "Income" at bounding box center [149, 349] width 252 height 29
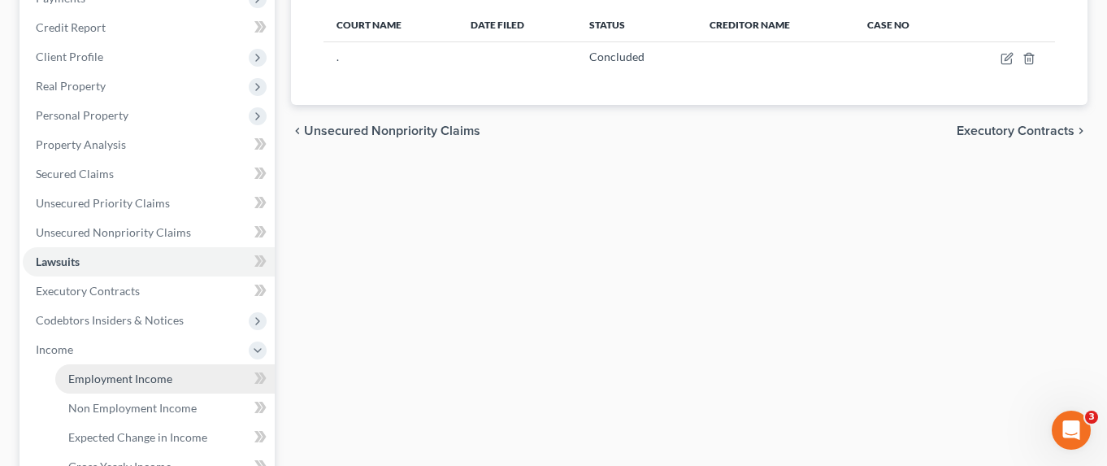
click at [123, 371] on span "Employment Income" at bounding box center [120, 378] width 104 height 14
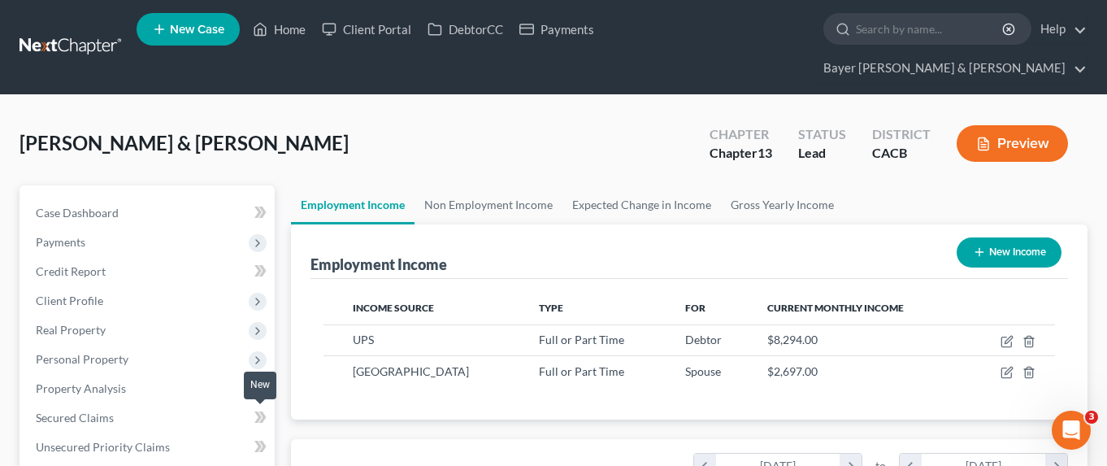
scroll to position [812537, 812381]
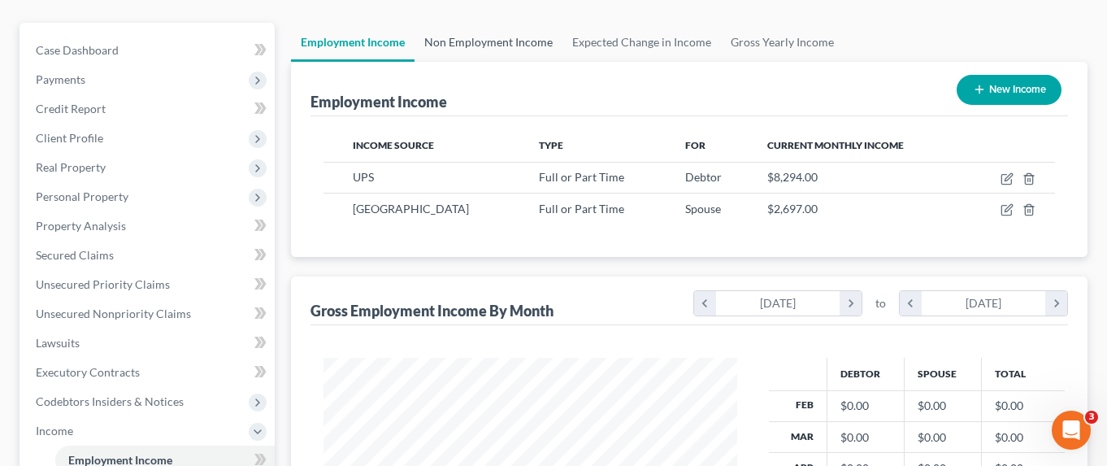
click at [482, 23] on link "Non Employment Income" at bounding box center [489, 42] width 148 height 39
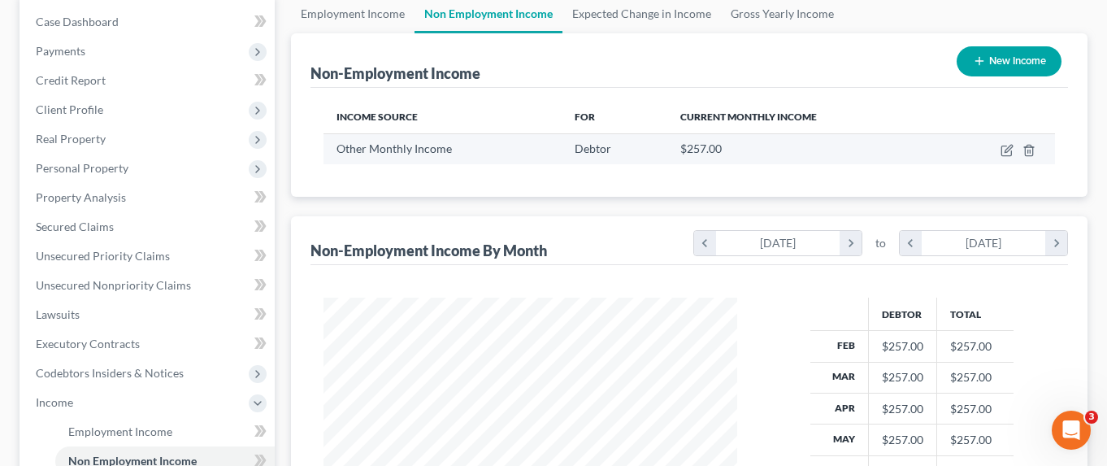
scroll to position [163, 0]
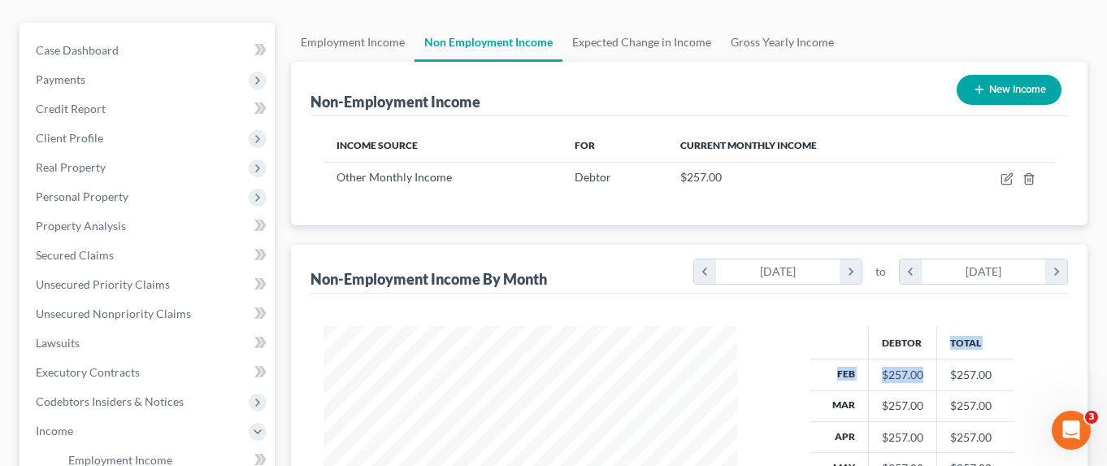
drag, startPoint x: 917, startPoint y: 328, endPoint x: 924, endPoint y: 334, distance: 9.3
click at [924, 333] on table "Debtor Total Feb $257.00 $257.00 Mar $257.00 $257.00 Apr $257.00 $257.00 May $2…" at bounding box center [911, 465] width 203 height 278
click at [947, 359] on td "$257.00" at bounding box center [975, 374] width 76 height 31
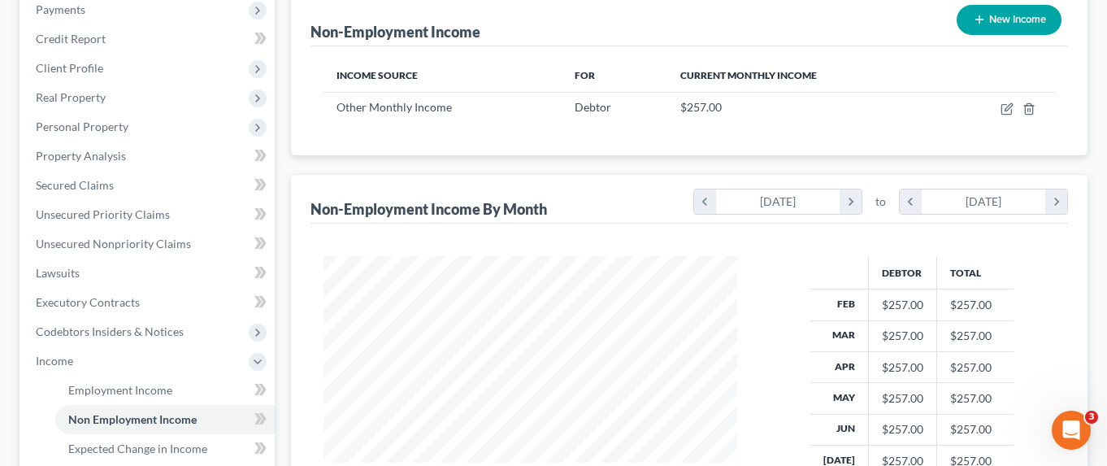
scroll to position [244, 0]
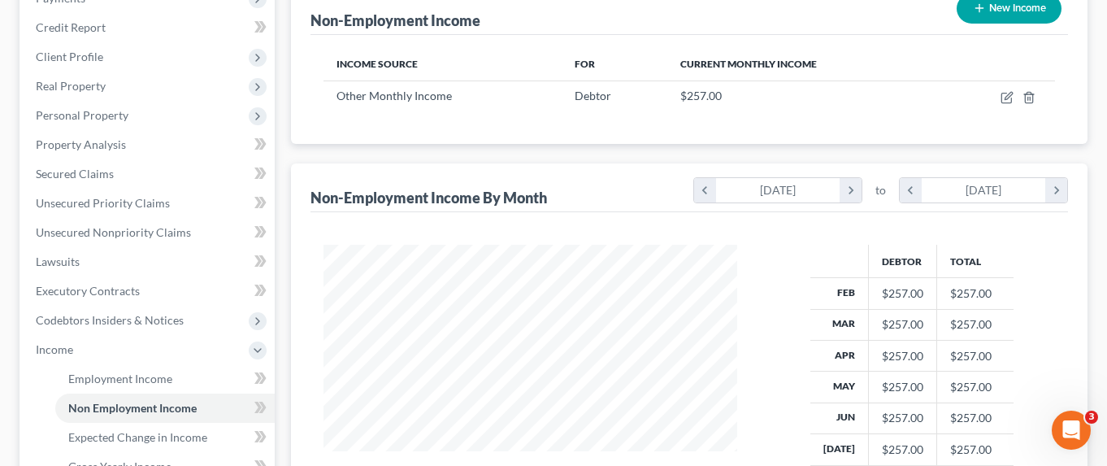
drag, startPoint x: 21, startPoint y: 13, endPoint x: -89, endPoint y: 188, distance: 206.8
